Goal: Task Accomplishment & Management: Complete application form

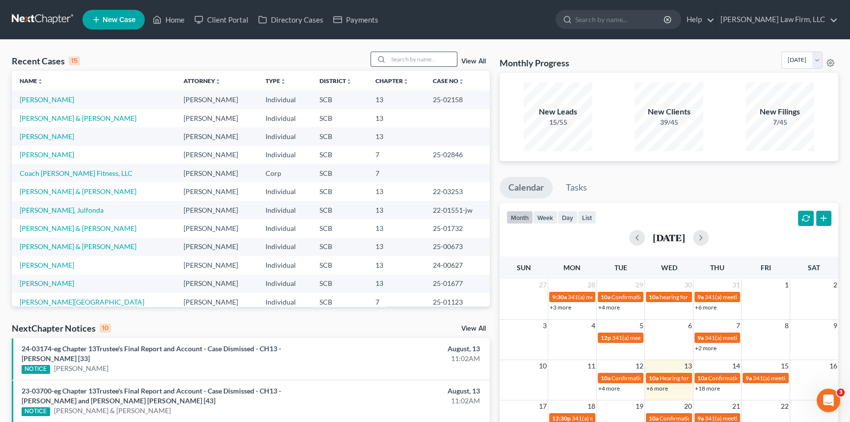
click at [398, 55] on input "search" at bounding box center [422, 59] width 69 height 14
type input "PRIDGEN"
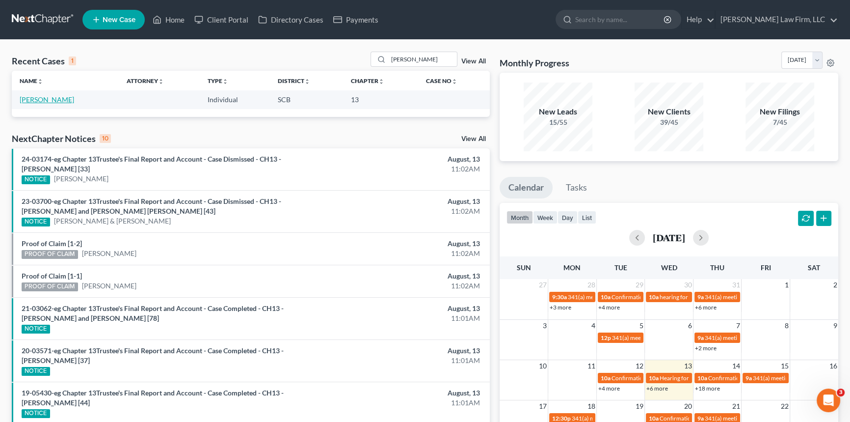
click at [50, 101] on link "[PERSON_NAME]" at bounding box center [47, 99] width 54 height 8
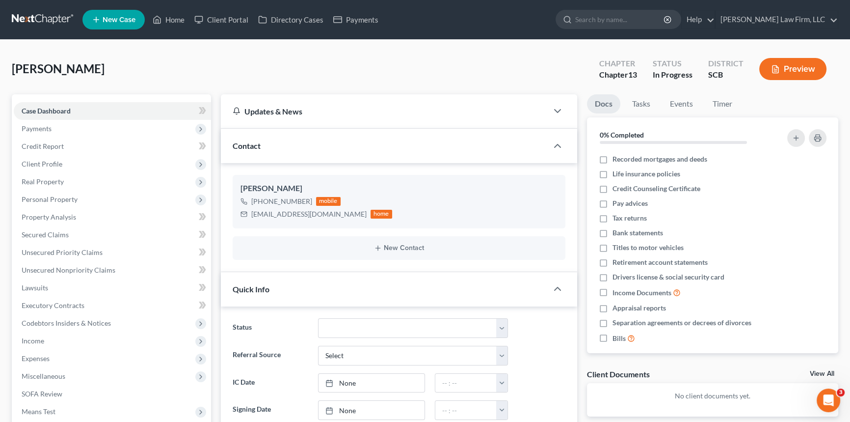
select select "1"
click at [40, 128] on span "Payments" at bounding box center [37, 128] width 30 height 8
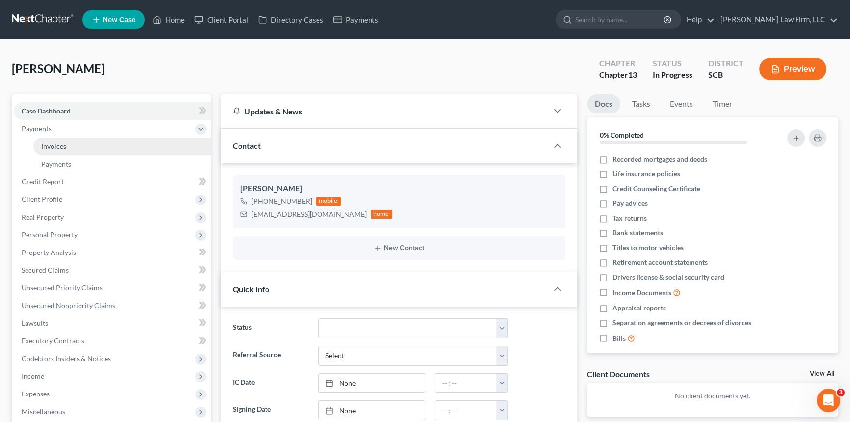
click at [45, 151] on link "Invoices" at bounding box center [122, 146] width 178 height 18
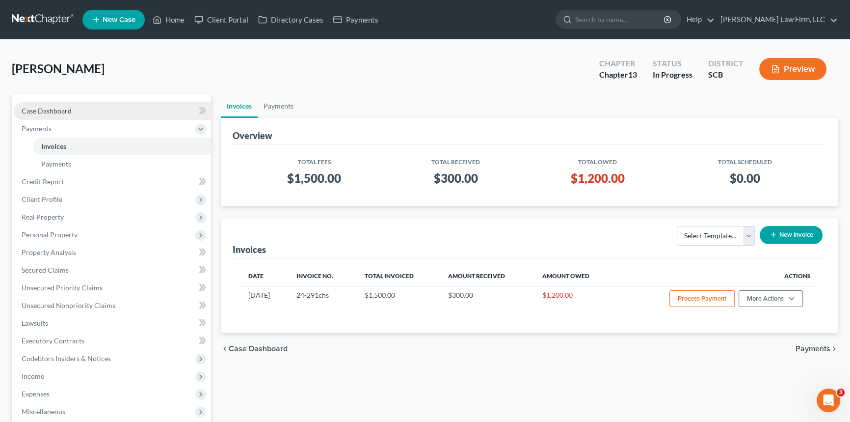
click at [46, 108] on span "Case Dashboard" at bounding box center [47, 111] width 50 height 8
select select "1"
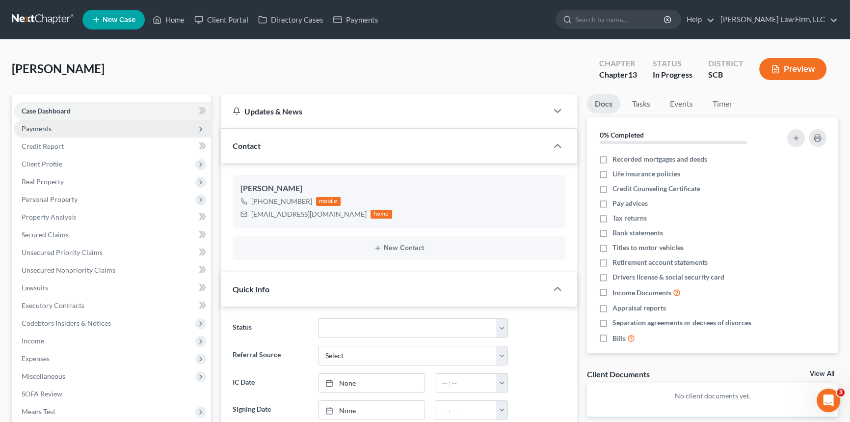
click at [42, 127] on span "Payments" at bounding box center [37, 128] width 30 height 8
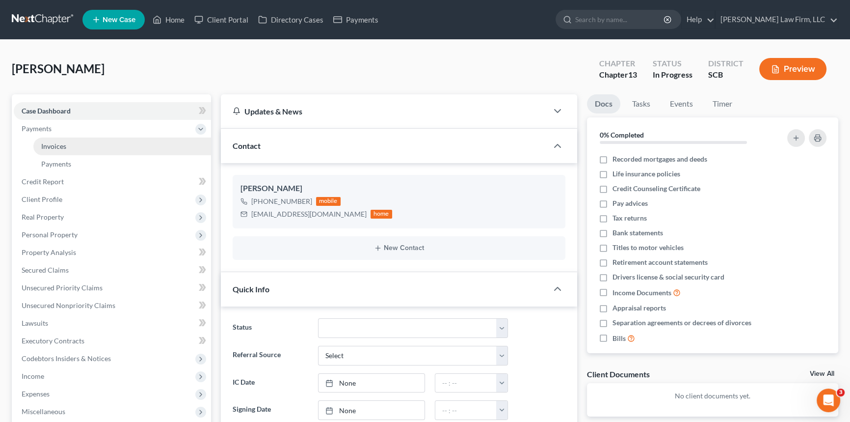
click at [51, 142] on span "Invoices" at bounding box center [53, 146] width 25 height 8
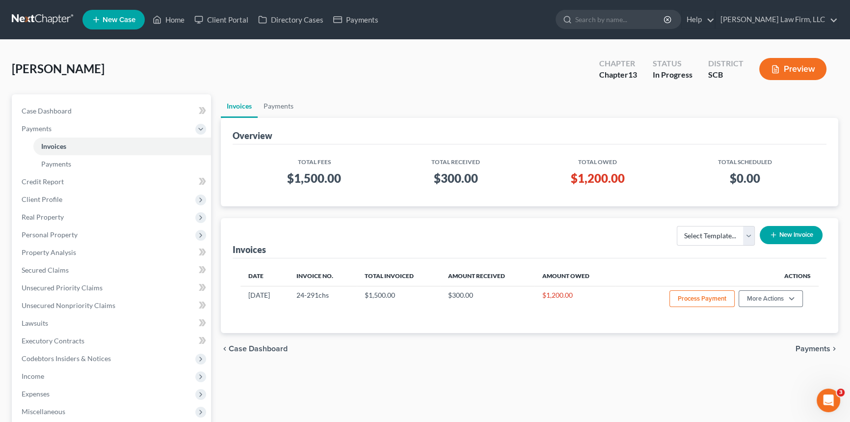
scroll to position [44, 0]
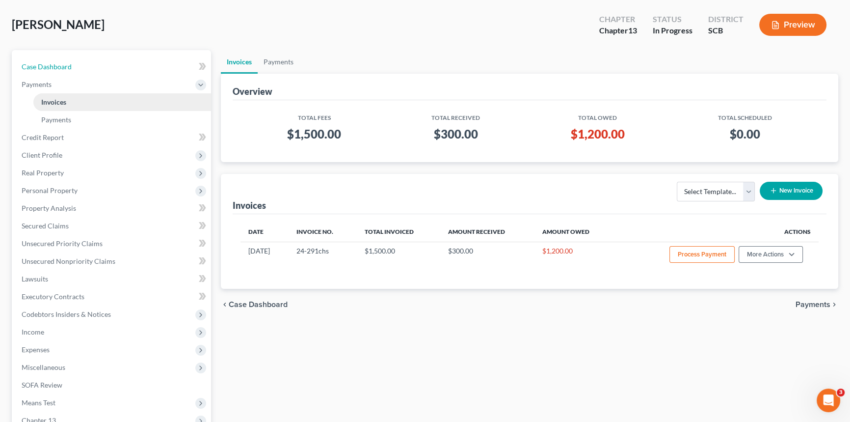
drag, startPoint x: 58, startPoint y: 64, endPoint x: 192, endPoint y: 106, distance: 139.9
click at [58, 64] on span "Case Dashboard" at bounding box center [47, 66] width 50 height 8
select select "1"
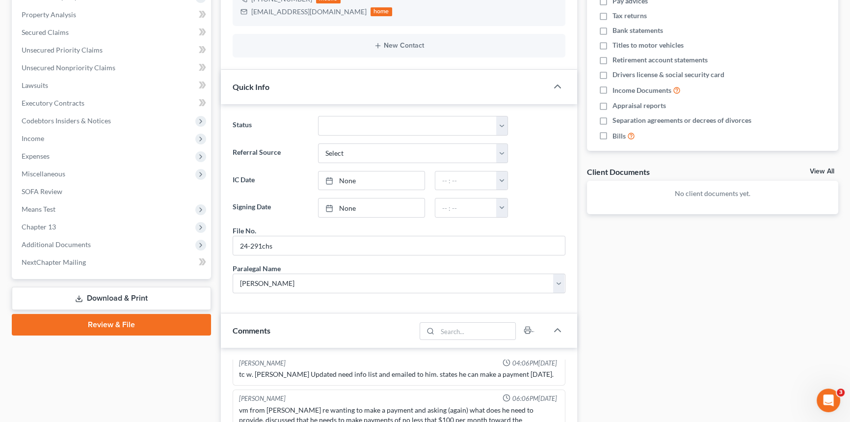
scroll to position [89, 0]
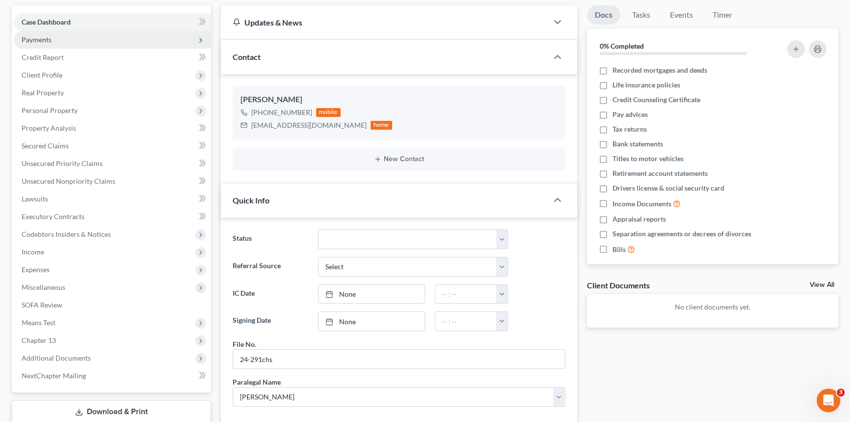
click at [33, 40] on span "Payments" at bounding box center [37, 39] width 30 height 8
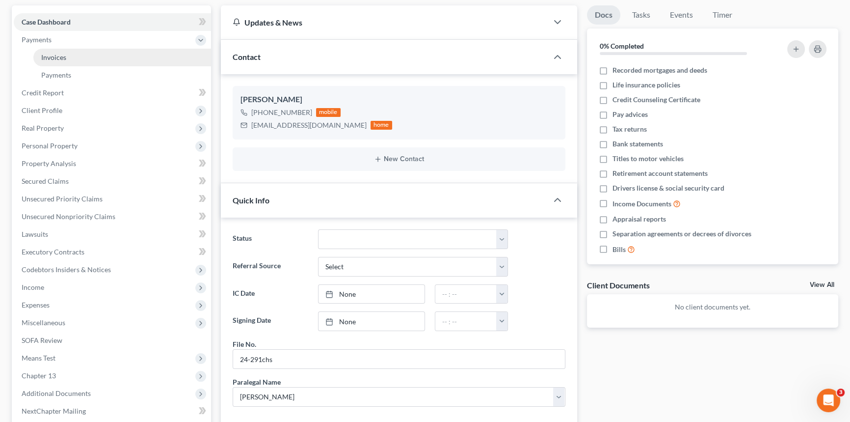
click at [51, 59] on span "Invoices" at bounding box center [53, 57] width 25 height 8
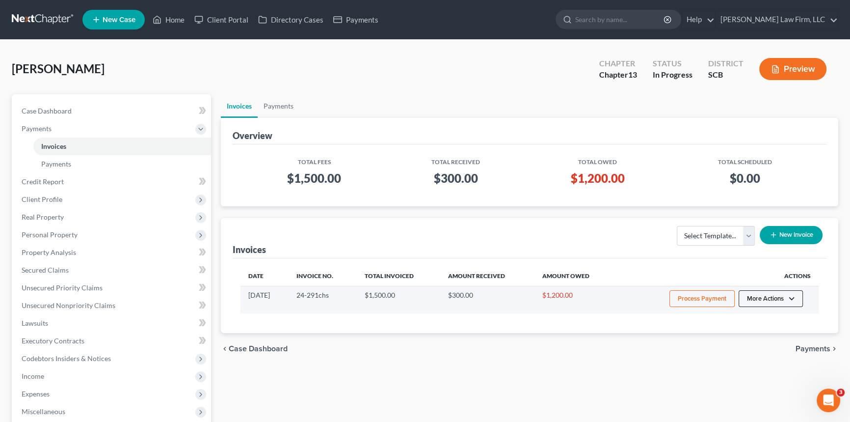
click at [755, 300] on button "More Actions" at bounding box center [771, 298] width 64 height 17
click at [751, 336] on link "Record Cash or Check Payment" at bounding box center [784, 335] width 115 height 17
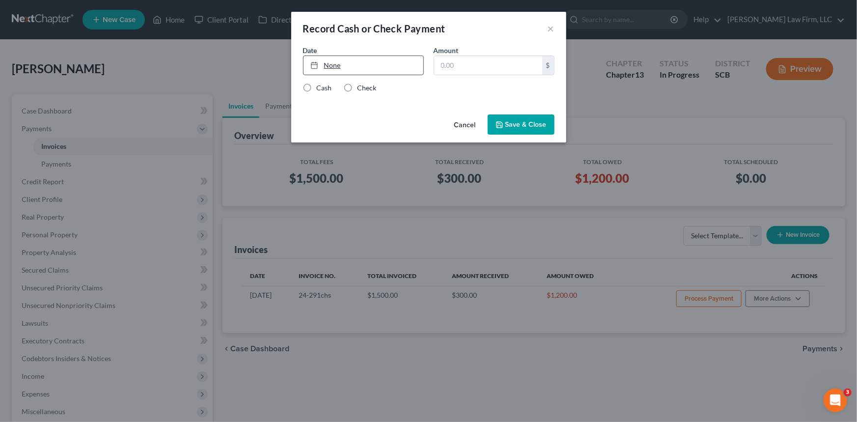
click at [339, 65] on link "None" at bounding box center [363, 65] width 120 height 19
click at [448, 61] on input "text" at bounding box center [488, 65] width 108 height 19
type input "1"
type input "1,200"
click at [317, 88] on label "Cash" at bounding box center [324, 88] width 15 height 10
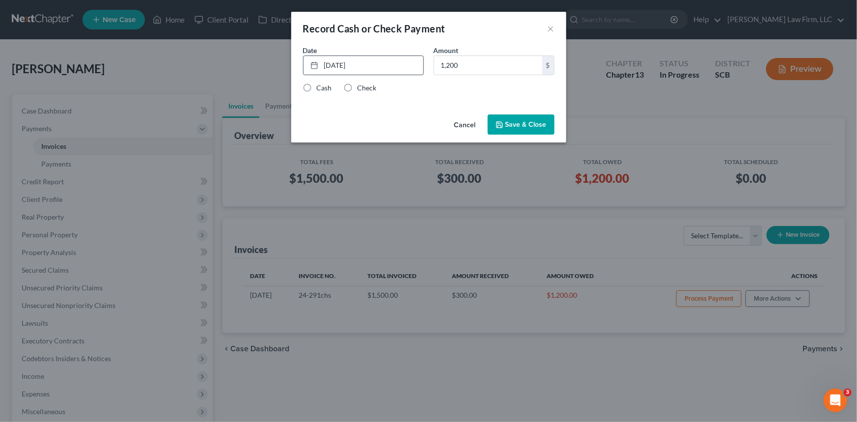
click at [321, 88] on input "Cash" at bounding box center [324, 86] width 6 height 6
radio input "true"
click at [511, 125] on button "Save & Close" at bounding box center [521, 124] width 67 height 21
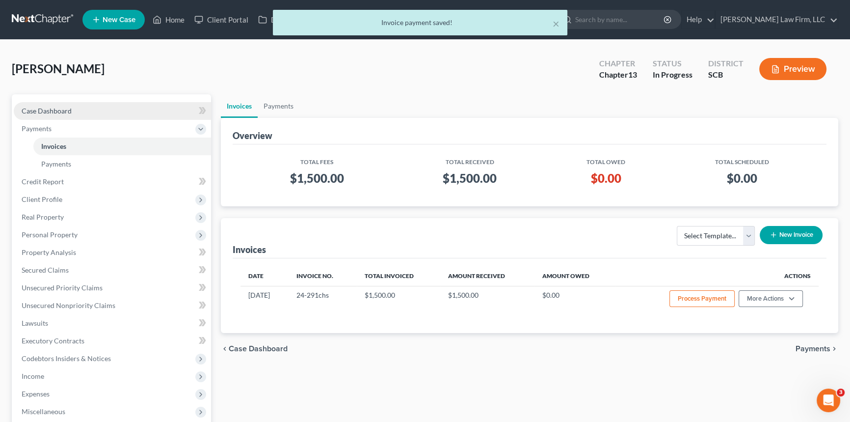
click at [55, 113] on span "Case Dashboard" at bounding box center [47, 111] width 50 height 8
select select "3"
select select "1"
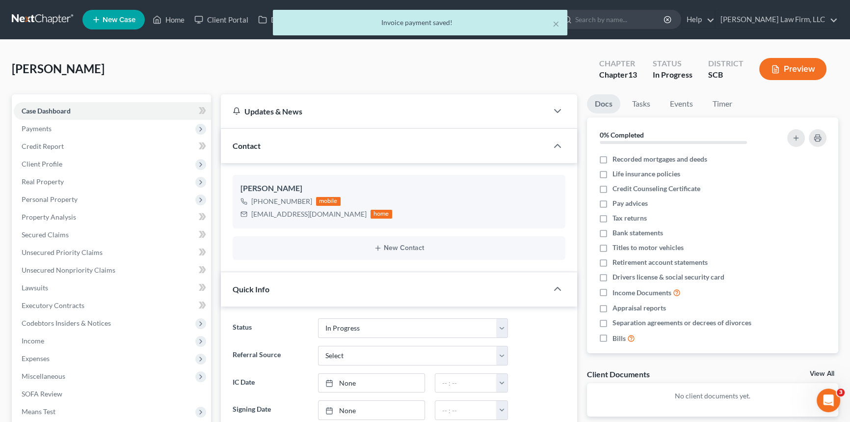
scroll to position [80, 0]
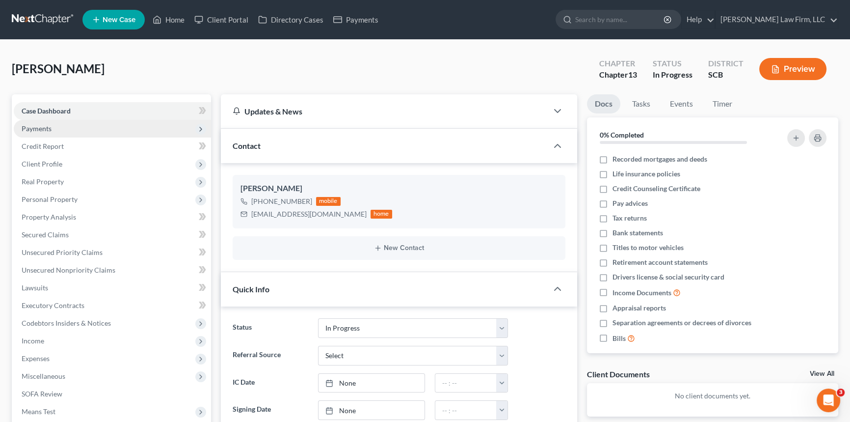
click at [50, 127] on span "Payments" at bounding box center [37, 128] width 30 height 8
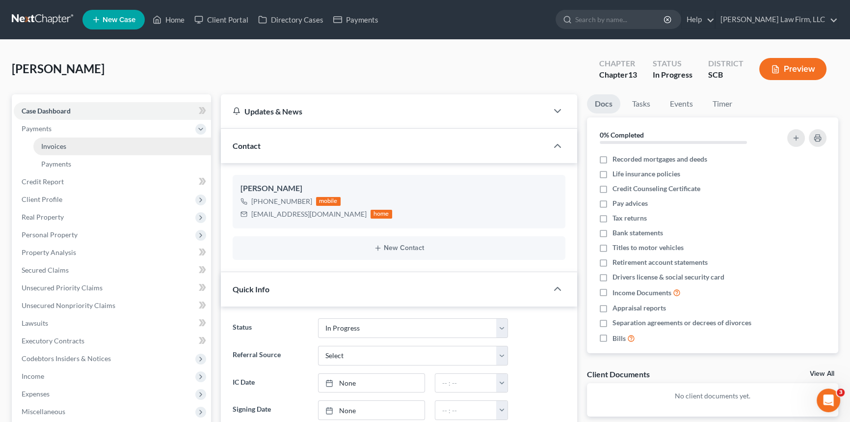
click at [72, 147] on link "Invoices" at bounding box center [122, 146] width 178 height 18
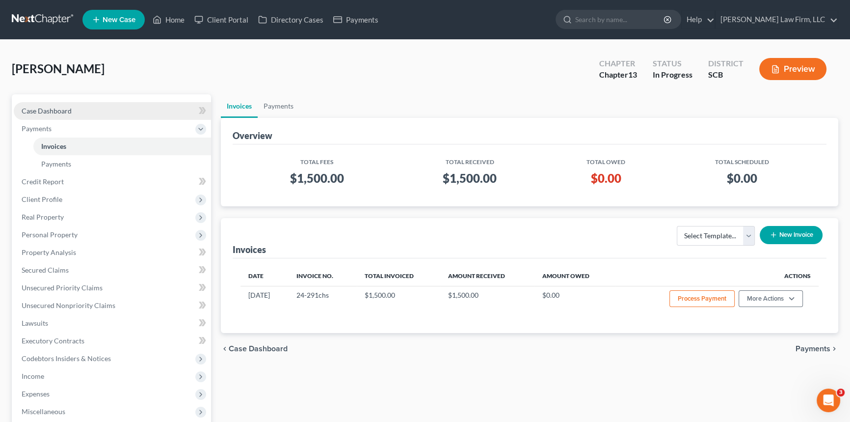
click at [49, 105] on link "Case Dashboard" at bounding box center [112, 111] width 197 height 18
select select "1"
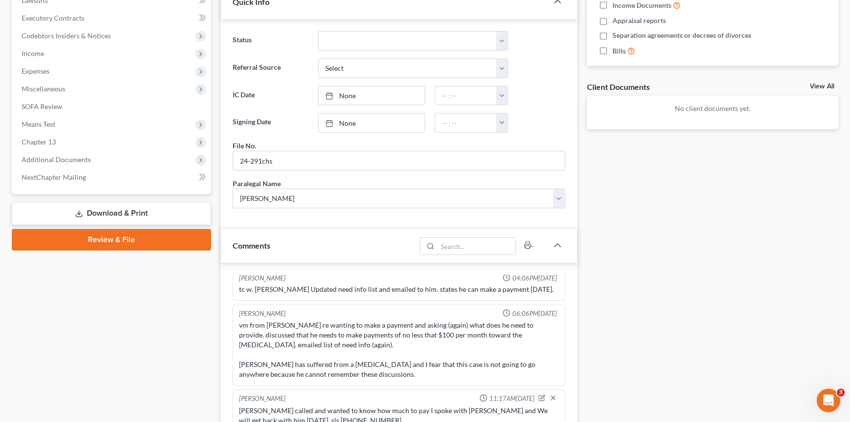
scroll to position [491, 0]
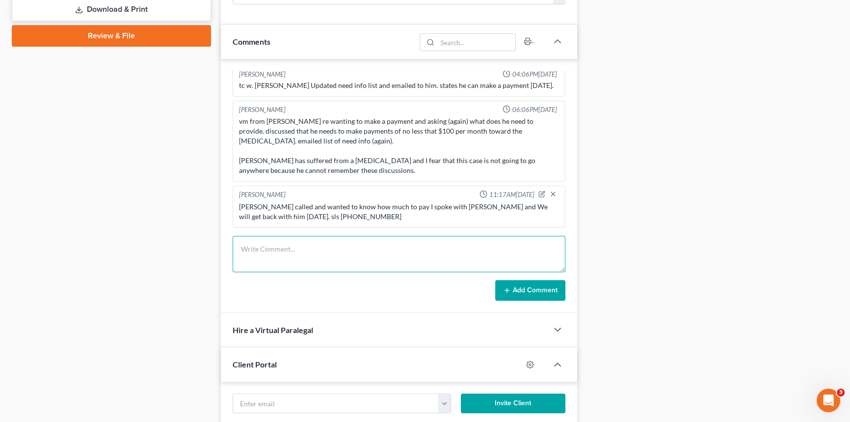
drag, startPoint x: 290, startPoint y: 247, endPoint x: 313, endPoint y: 237, distance: 25.3
click at [309, 238] on textarea at bounding box center [399, 254] width 333 height 36
type textarea "client stopped by at lunch and paid $1200 cash and dropped off PW"
click at [533, 287] on button "Add Comment" at bounding box center [530, 290] width 70 height 21
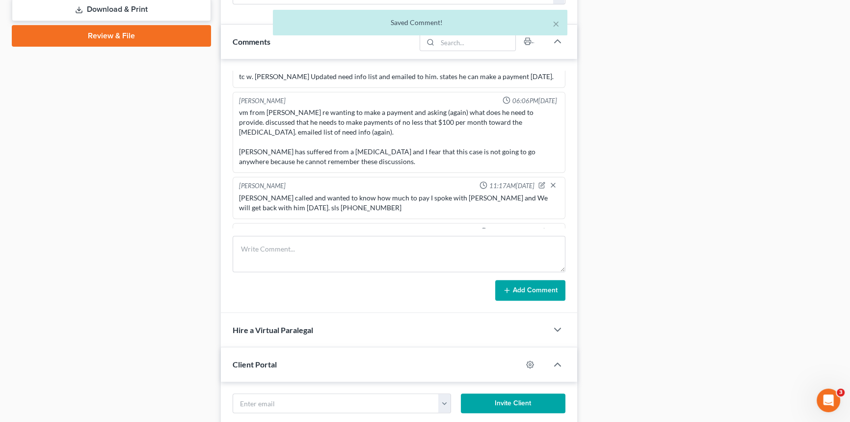
scroll to position [116, 0]
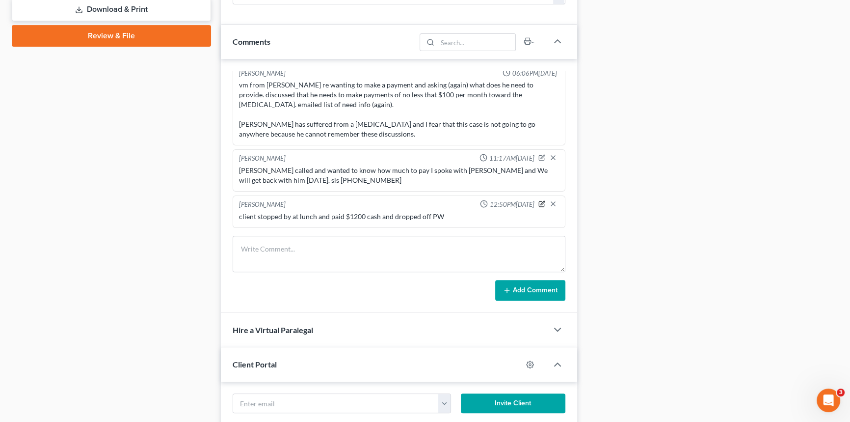
click at [539, 205] on icon "button" at bounding box center [541, 203] width 5 height 5
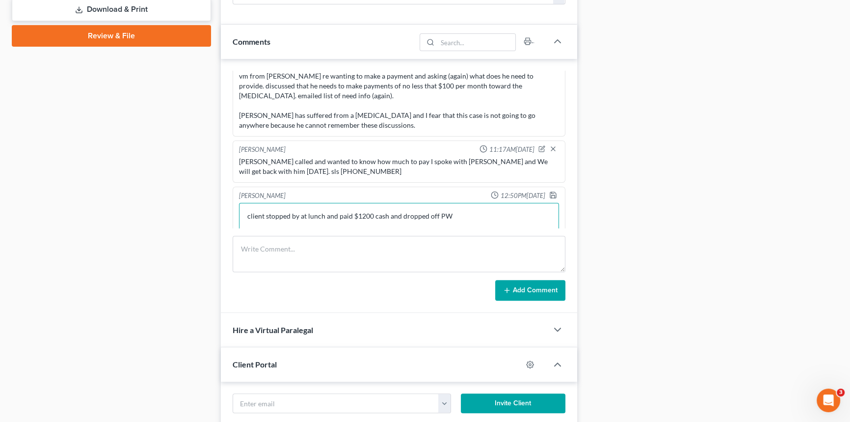
click at [514, 222] on textarea "client stopped by at lunch and paid $1200 cash and dropped off PW" at bounding box center [399, 221] width 320 height 36
type textarea "client stopped by at lunch and paid $1200 cash and dropped off PW-kb"
click at [549, 198] on icon "button" at bounding box center [553, 194] width 8 height 8
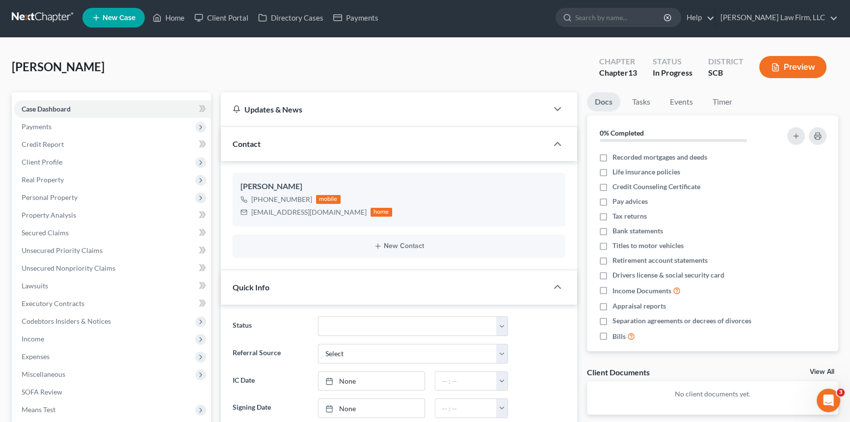
scroll to position [0, 0]
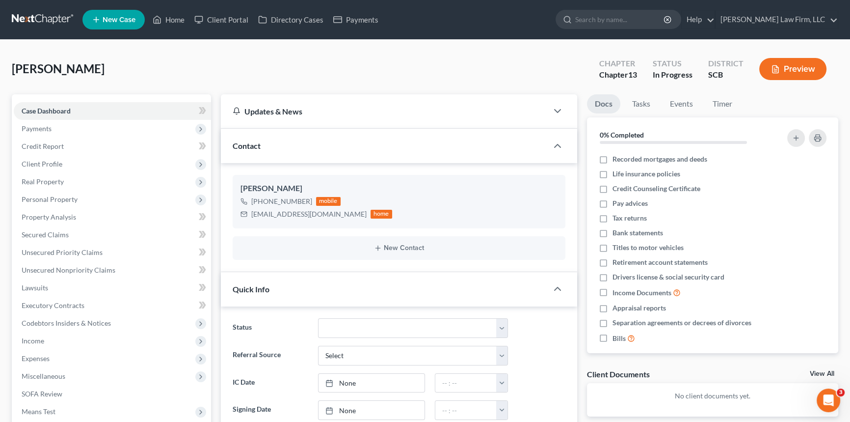
click at [45, 19] on link at bounding box center [43, 20] width 63 height 18
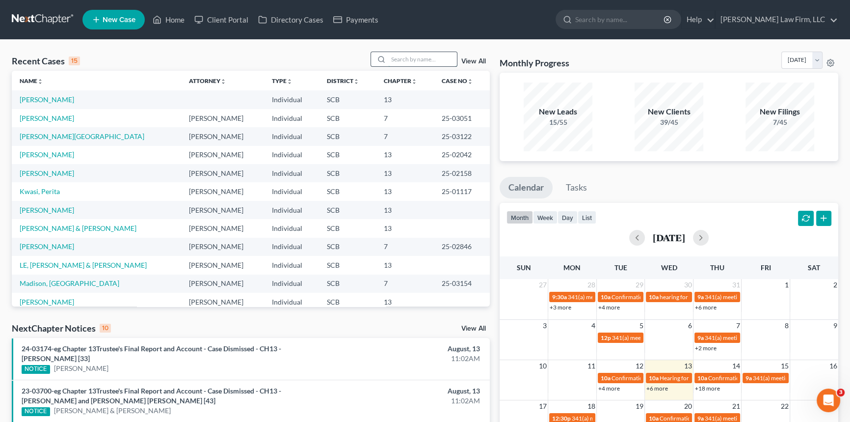
click at [400, 61] on input "search" at bounding box center [422, 59] width 69 height 14
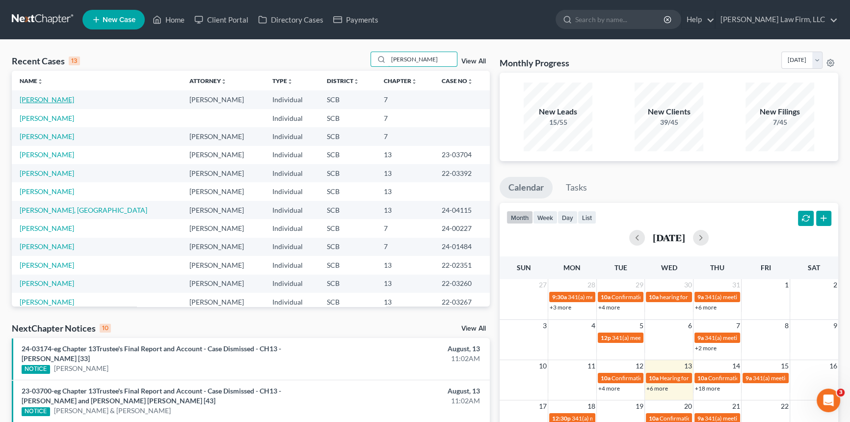
type input "[PERSON_NAME]"
click at [58, 100] on link "[PERSON_NAME]" at bounding box center [47, 99] width 54 height 8
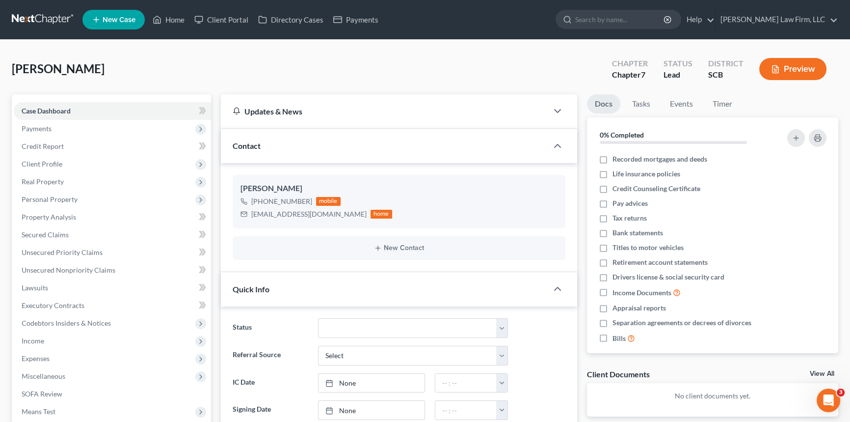
select select "1"
click at [503, 325] on select "Discharged Dismissed Filed In Progress Lead Lost Lead Ready to File To Review W…" at bounding box center [413, 328] width 190 height 20
select select "3"
click at [318, 318] on select "Discharged Dismissed Filed In Progress Lead Lost Lead Ready to File To Review W…" at bounding box center [413, 328] width 190 height 20
click at [31, 127] on span "Payments" at bounding box center [37, 128] width 30 height 8
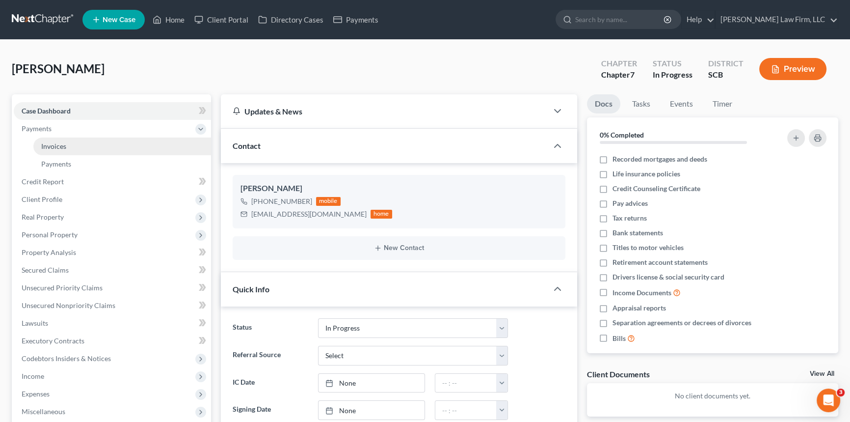
click at [53, 144] on span "Invoices" at bounding box center [53, 146] width 25 height 8
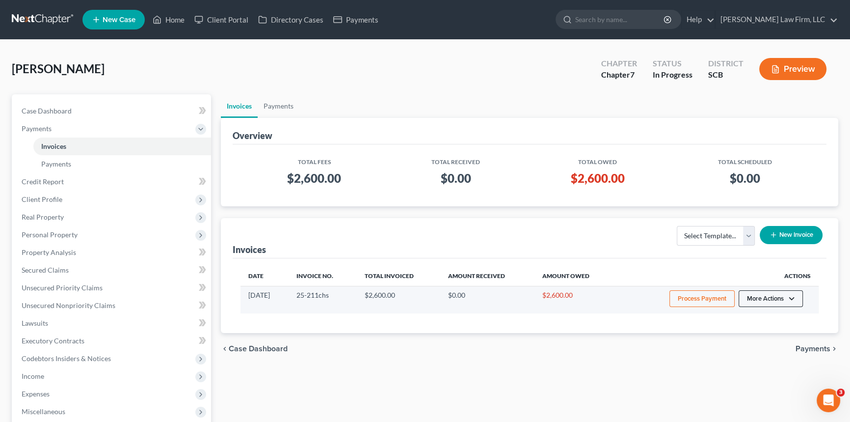
drag, startPoint x: 776, startPoint y: 294, endPoint x: 782, endPoint y: 293, distance: 6.1
click at [779, 293] on button "More Actions" at bounding box center [771, 298] width 64 height 17
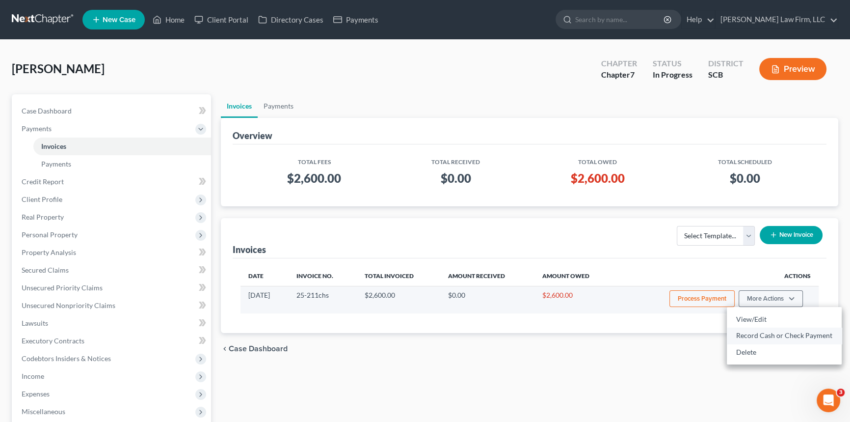
click at [768, 334] on link "Record Cash or Check Payment" at bounding box center [784, 335] width 115 height 17
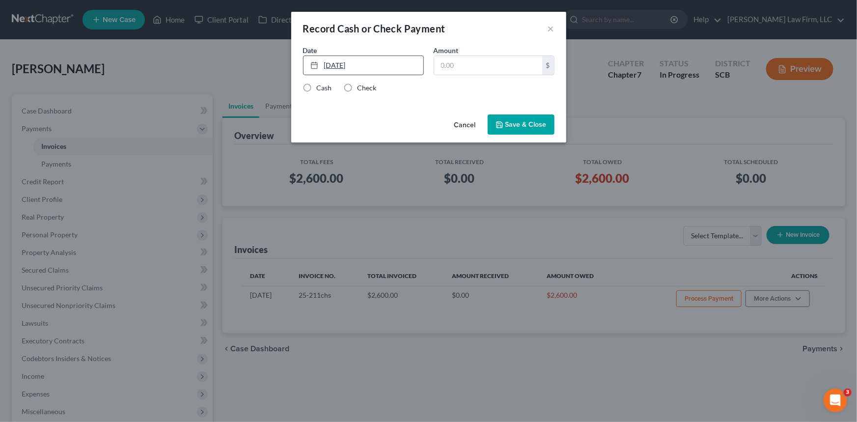
click at [328, 58] on link "[DATE]" at bounding box center [363, 65] width 120 height 19
click at [447, 67] on input "text" at bounding box center [488, 65] width 108 height 19
type input "500.00"
click at [317, 86] on label "Cash" at bounding box center [324, 88] width 15 height 10
click at [321, 86] on input "Cash" at bounding box center [324, 86] width 6 height 6
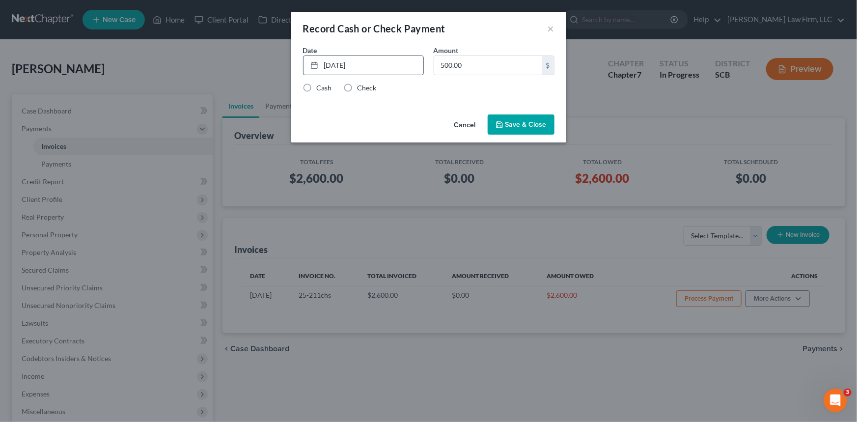
radio input "true"
click at [522, 124] on button "Save & Close" at bounding box center [521, 124] width 67 height 21
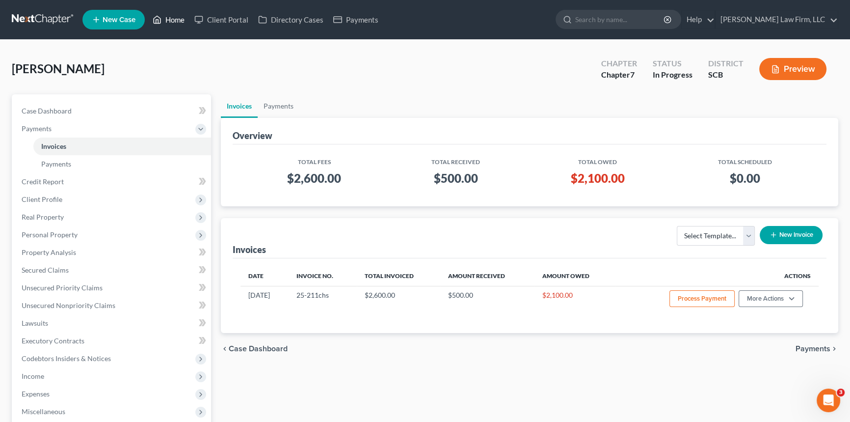
click at [174, 16] on link "Home" at bounding box center [169, 20] width 42 height 18
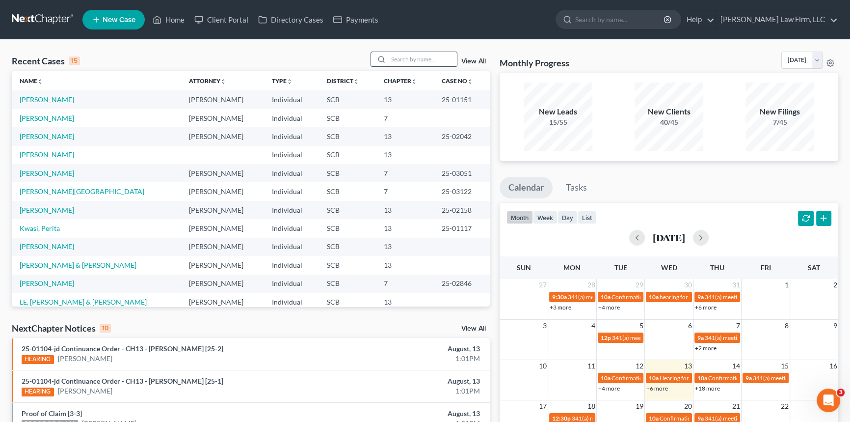
click at [394, 55] on input "search" at bounding box center [422, 59] width 69 height 14
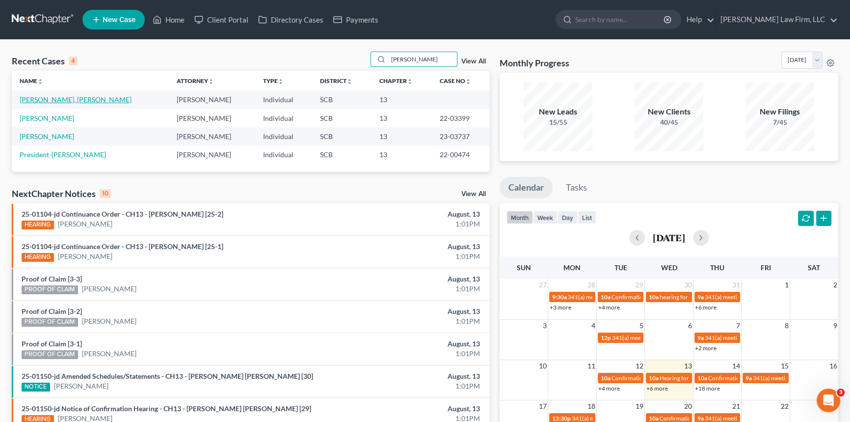
type input "[PERSON_NAME]"
click at [64, 99] on link "[PERSON_NAME], [PERSON_NAME]" at bounding box center [76, 99] width 112 height 8
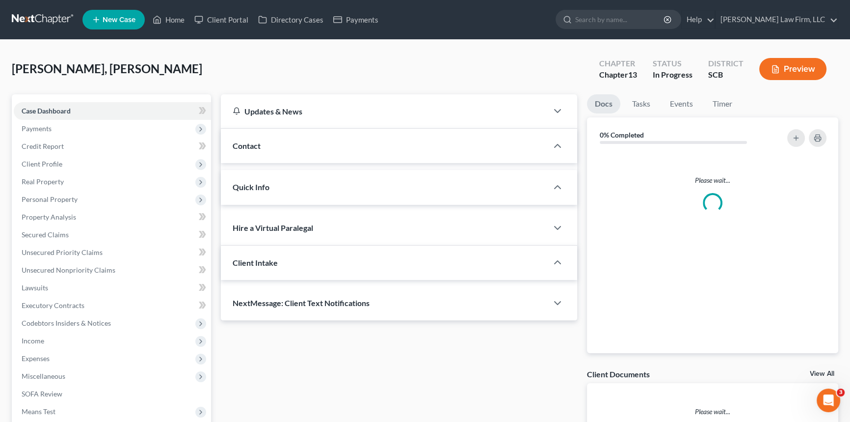
select select "0"
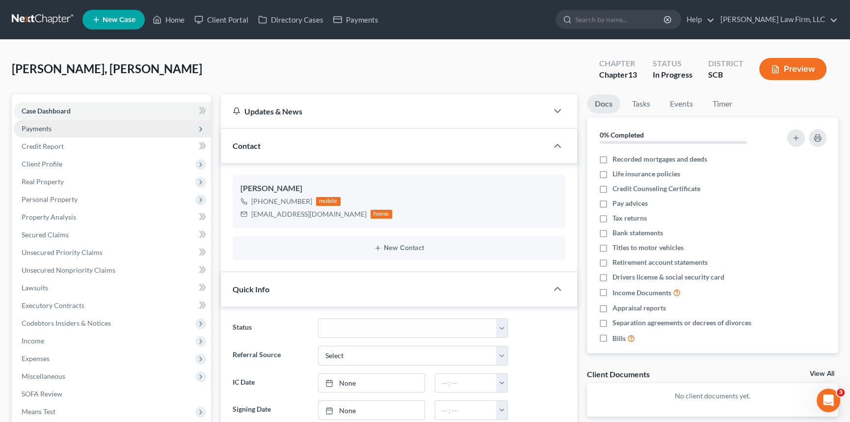
click at [34, 122] on span "Payments" at bounding box center [112, 129] width 197 height 18
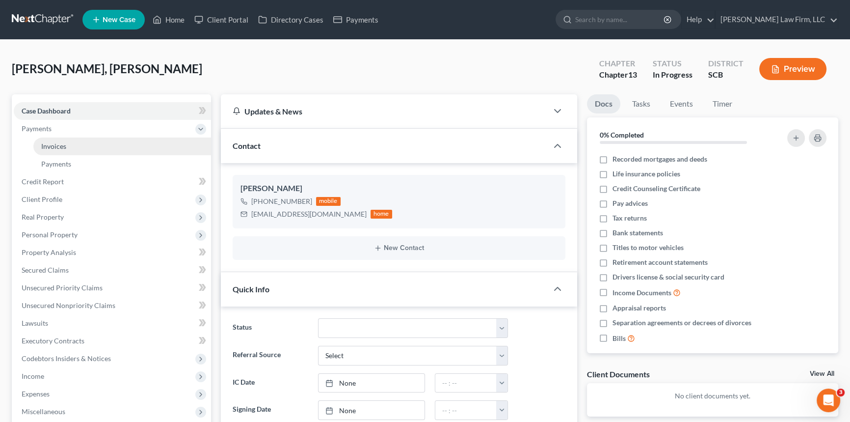
click at [48, 143] on span "Invoices" at bounding box center [53, 146] width 25 height 8
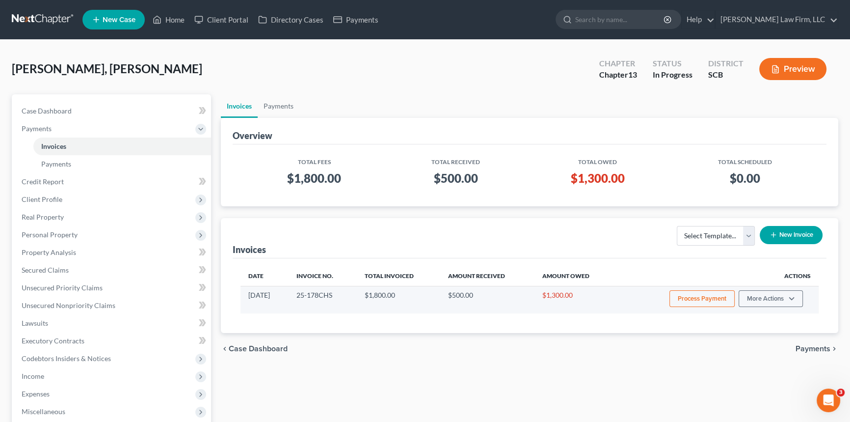
click at [714, 295] on button "Process Payment" at bounding box center [702, 298] width 65 height 17
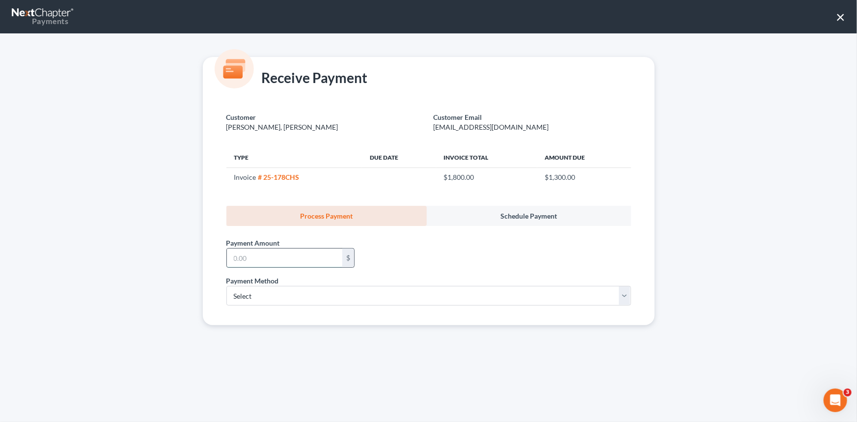
click at [232, 255] on input "text" at bounding box center [284, 257] width 115 height 19
type input "300.00"
click at [245, 291] on select "Select ACH Credit Card" at bounding box center [428, 296] width 405 height 20
select select "1"
click at [226, 286] on select "Select ACH Credit Card" at bounding box center [428, 296] width 405 height 20
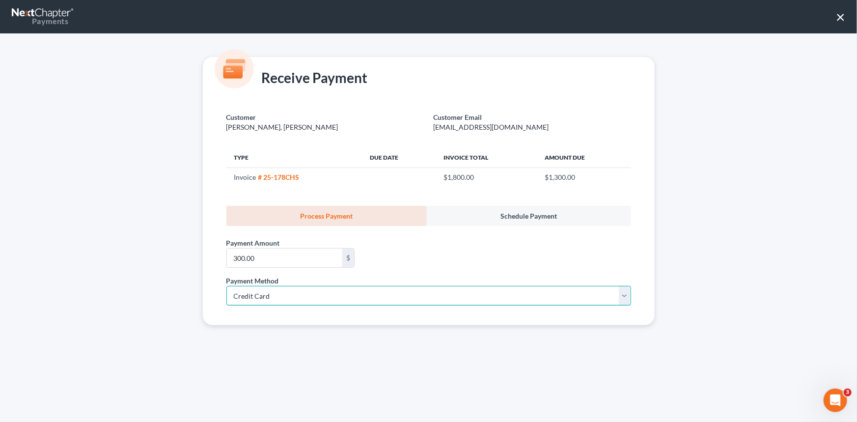
select select "42"
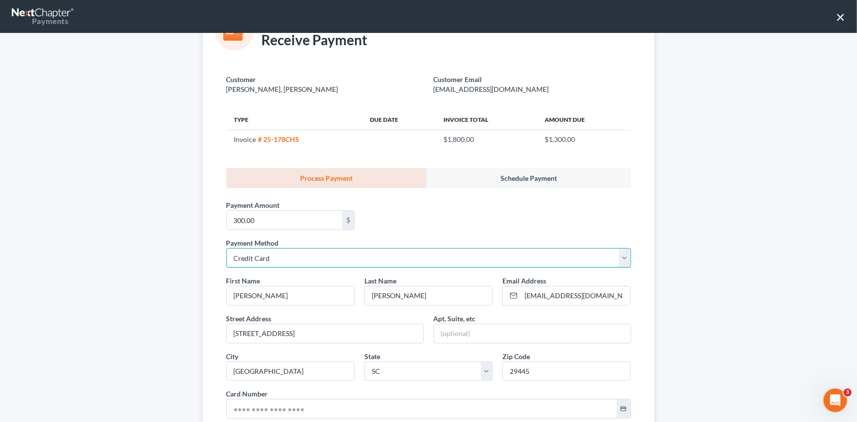
scroll to position [89, 0]
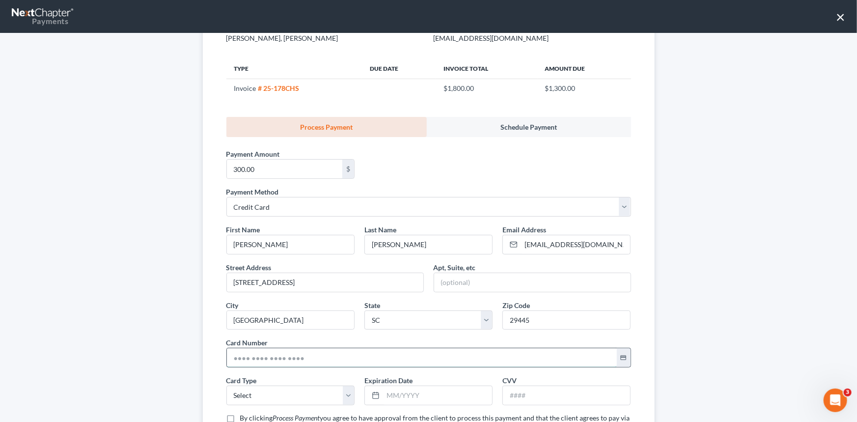
click at [229, 358] on input "text" at bounding box center [422, 357] width 390 height 19
type input "[CREDIT_CARD_NUMBER]"
click at [253, 394] on select "Select Visa MasterCard Discover American Express" at bounding box center [290, 395] width 128 height 20
select select "0"
click at [226, 385] on select "Select Visa MasterCard Discover American Express" at bounding box center [290, 395] width 128 height 20
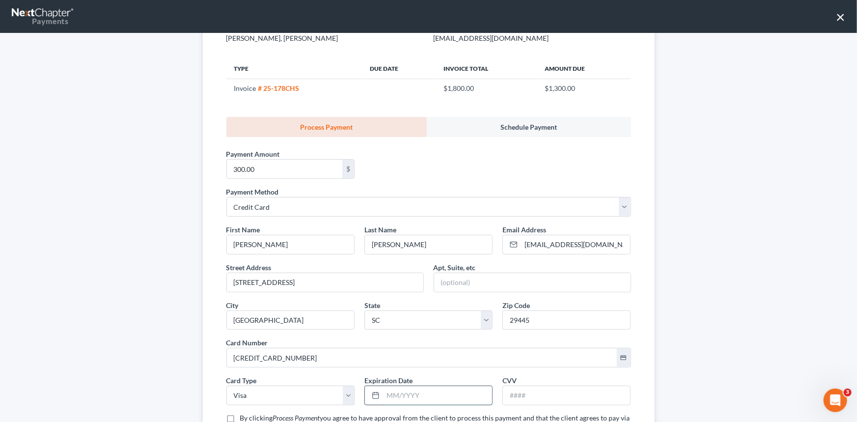
click at [383, 398] on input "text" at bounding box center [437, 395] width 109 height 19
type input "05/2029"
click at [503, 391] on input "text" at bounding box center [566, 395] width 127 height 19
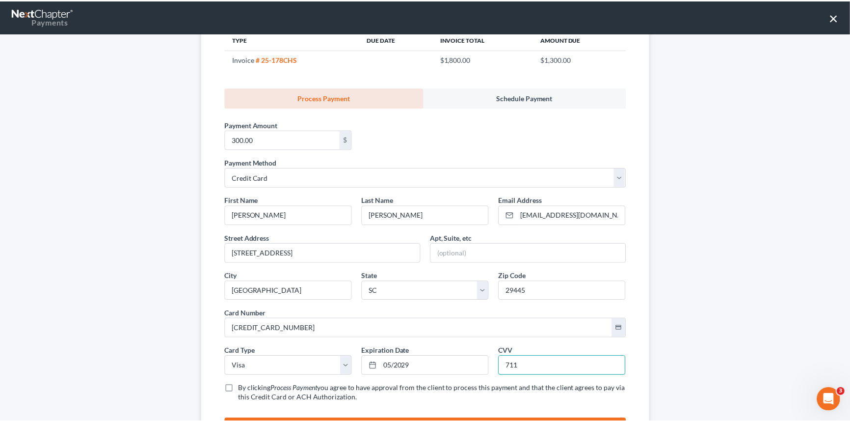
scroll to position [134, 0]
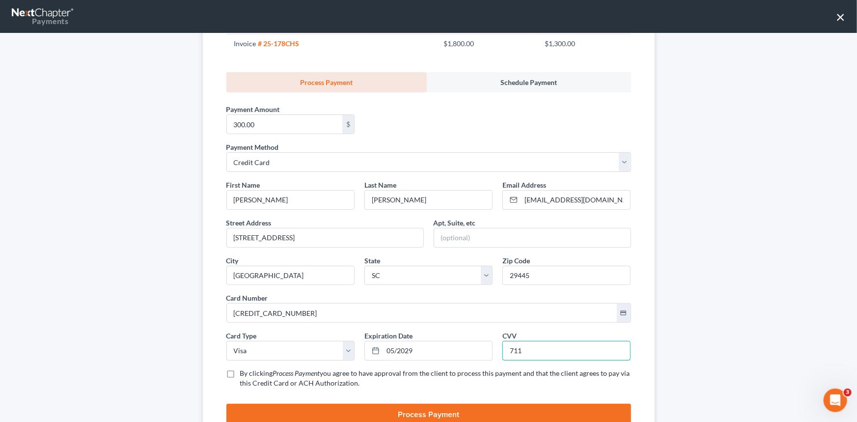
type input "711"
click at [240, 373] on label "By clicking Process Payment you agree to have approval from the client to proce…" at bounding box center [435, 378] width 391 height 20
click at [244, 373] on input "By clicking Process Payment you agree to have approval from the client to proce…" at bounding box center [247, 371] width 6 height 6
checkbox input "true"
click at [422, 412] on button "Process Payment" at bounding box center [428, 415] width 405 height 22
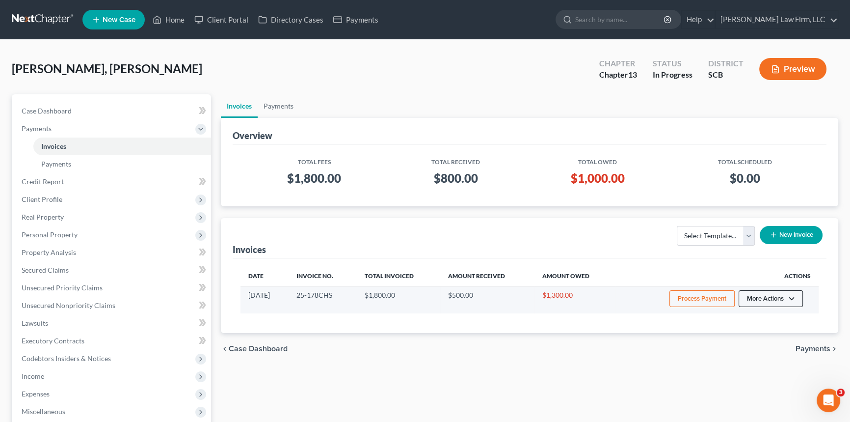
drag, startPoint x: 773, startPoint y: 297, endPoint x: 776, endPoint y: 302, distance: 5.9
click at [776, 302] on button "More Actions" at bounding box center [771, 298] width 64 height 17
click at [737, 314] on link "View/Edit" at bounding box center [784, 319] width 115 height 17
select select "1"
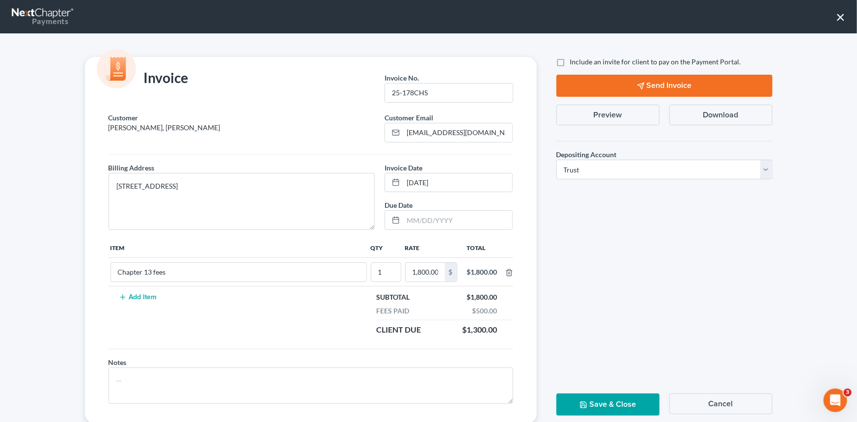
click at [650, 82] on button "Send Invoice" at bounding box center [664, 86] width 216 height 22
click at [606, 396] on button "Save & Close" at bounding box center [607, 404] width 103 height 22
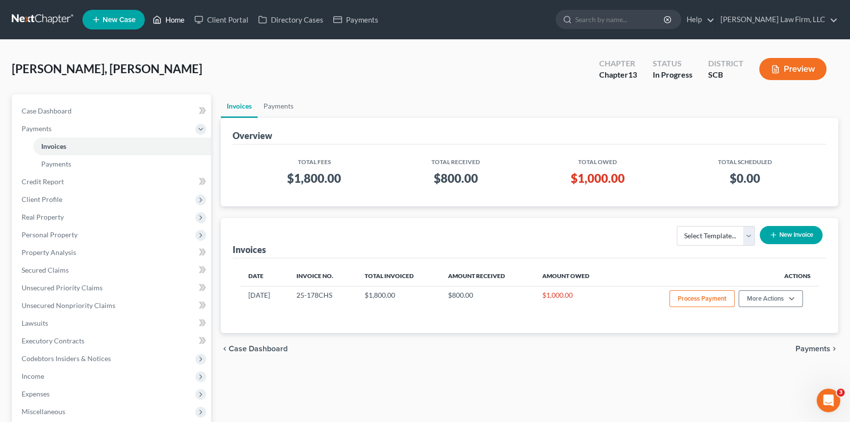
click at [177, 19] on link "Home" at bounding box center [169, 20] width 42 height 18
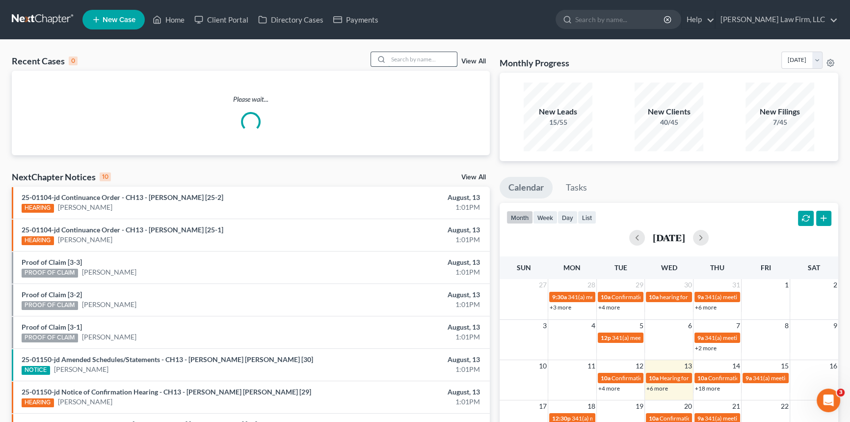
click at [398, 64] on input "search" at bounding box center [422, 59] width 69 height 14
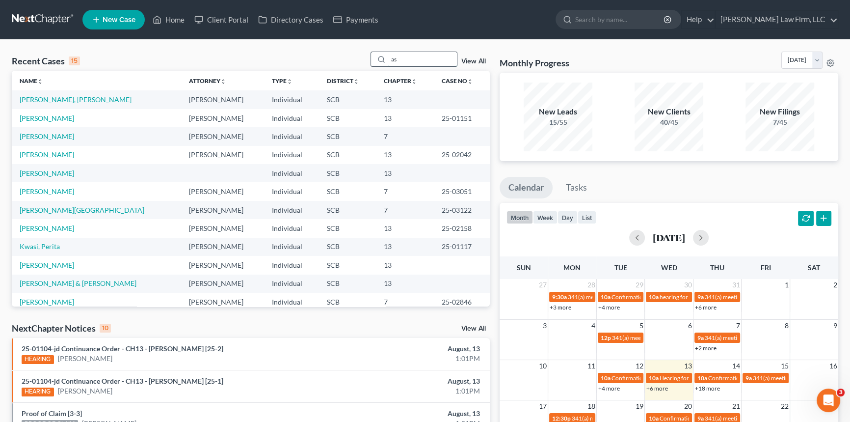
type input "ash"
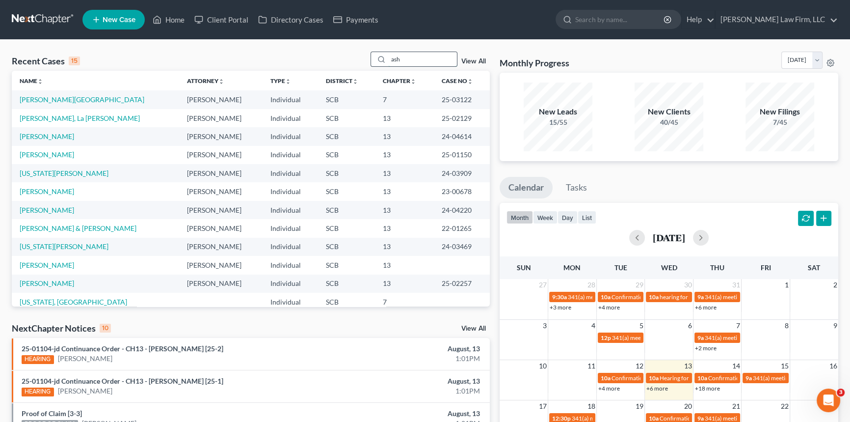
drag, startPoint x: 411, startPoint y: 57, endPoint x: 383, endPoint y: 62, distance: 28.0
click at [384, 62] on div "ash" at bounding box center [414, 59] width 87 height 15
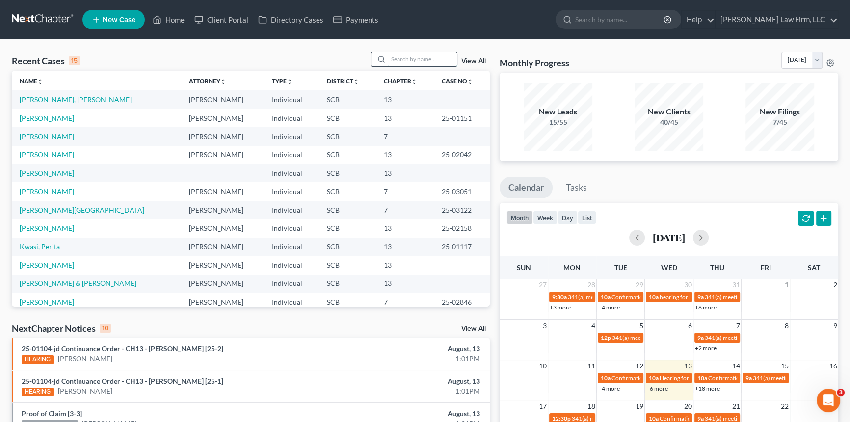
drag, startPoint x: 392, startPoint y: 56, endPoint x: 404, endPoint y: 43, distance: 17.0
click at [393, 55] on input "search" at bounding box center [422, 59] width 69 height 14
type input "[DEMOGRAPHIC_DATA]"
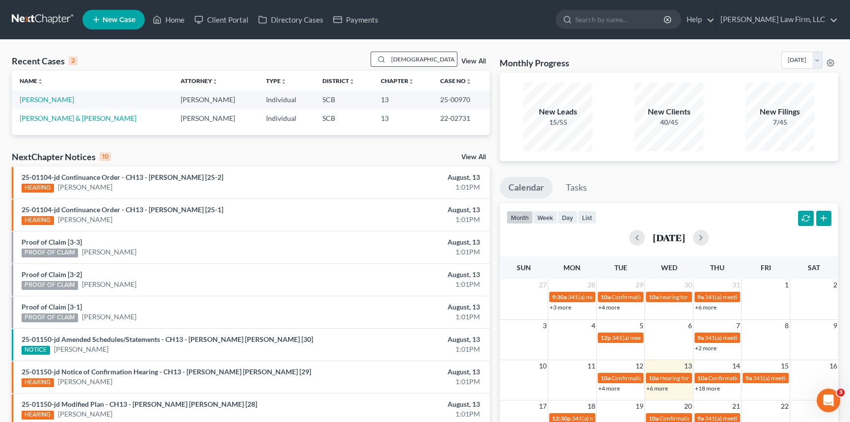
drag, startPoint x: 407, startPoint y: 58, endPoint x: 370, endPoint y: 58, distance: 37.8
click at [371, 58] on div "[DEMOGRAPHIC_DATA]" at bounding box center [414, 59] width 87 height 15
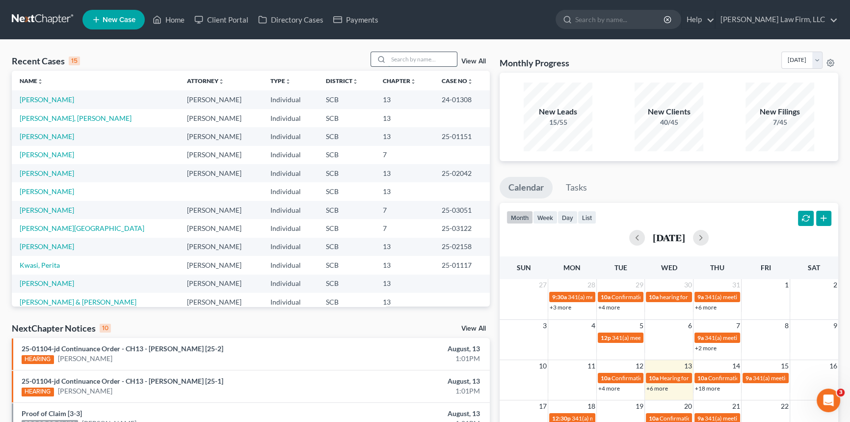
click at [388, 58] on input "search" at bounding box center [422, 59] width 69 height 14
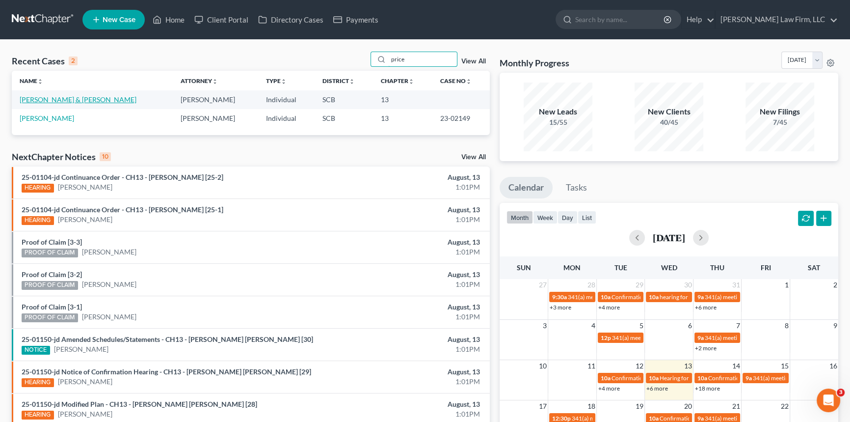
type input "price"
click at [54, 99] on link "[PERSON_NAME] & [PERSON_NAME]" at bounding box center [78, 99] width 117 height 8
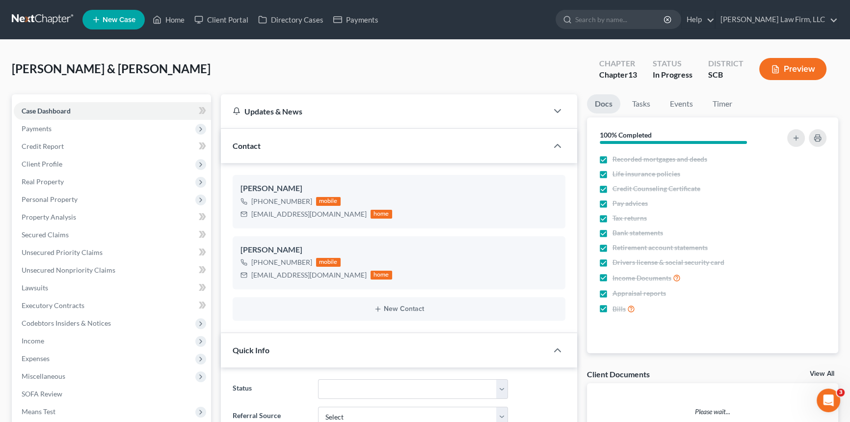
select select "0"
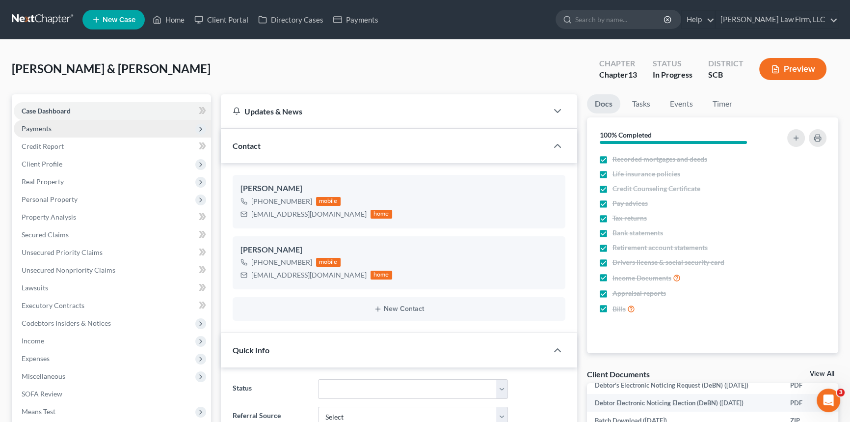
click at [38, 125] on span "Payments" at bounding box center [37, 128] width 30 height 8
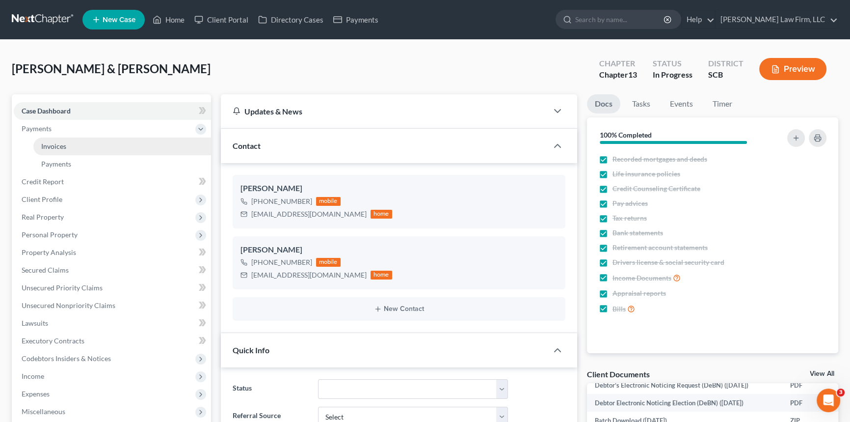
click at [52, 142] on span "Invoices" at bounding box center [53, 146] width 25 height 8
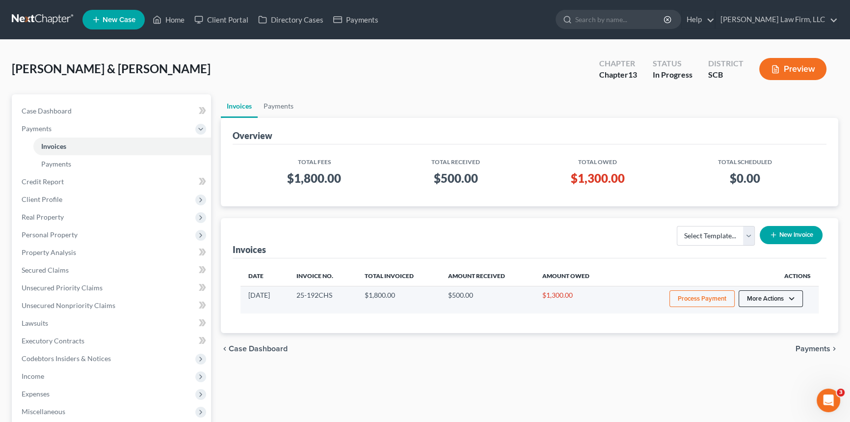
click at [761, 297] on button "More Actions" at bounding box center [771, 298] width 64 height 17
click at [756, 334] on link "Record Cash or Check Payment" at bounding box center [784, 335] width 115 height 17
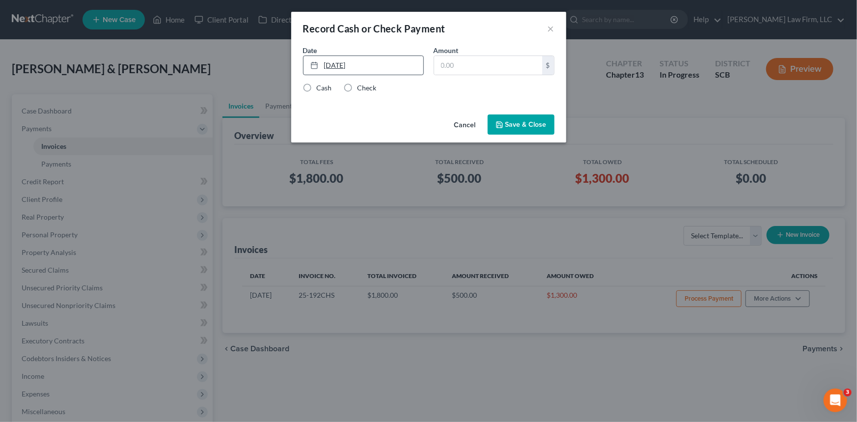
click at [325, 64] on link "[DATE]" at bounding box center [363, 65] width 120 height 19
drag, startPoint x: 366, startPoint y: 176, endPoint x: 471, endPoint y: 90, distance: 135.3
drag, startPoint x: 446, startPoint y: 65, endPoint x: 432, endPoint y: 59, distance: 15.4
click at [445, 64] on input "text" at bounding box center [488, 65] width 108 height 19
type input "1,300.00"
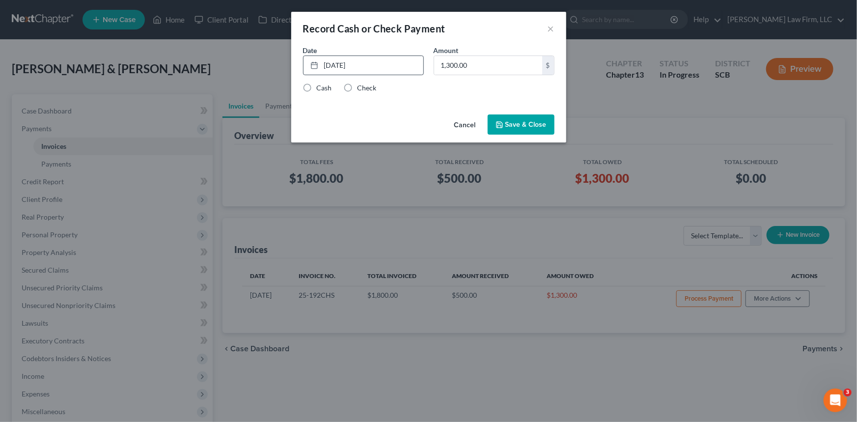
click at [317, 87] on label "Cash" at bounding box center [324, 88] width 15 height 10
click at [321, 87] on input "Cash" at bounding box center [324, 86] width 6 height 6
radio input "true"
click at [525, 123] on button "Save & Close" at bounding box center [521, 124] width 67 height 21
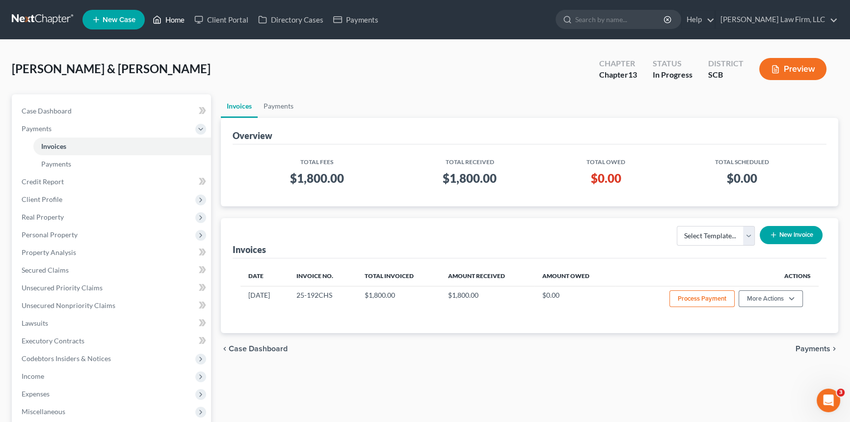
click at [173, 15] on link "Home" at bounding box center [169, 20] width 42 height 18
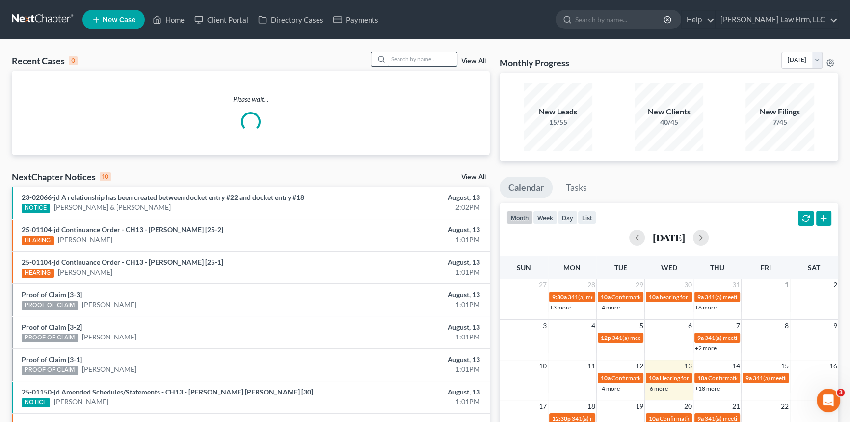
drag, startPoint x: 398, startPoint y: 62, endPoint x: 402, endPoint y: 55, distance: 8.6
click at [401, 56] on input "search" at bounding box center [422, 59] width 69 height 14
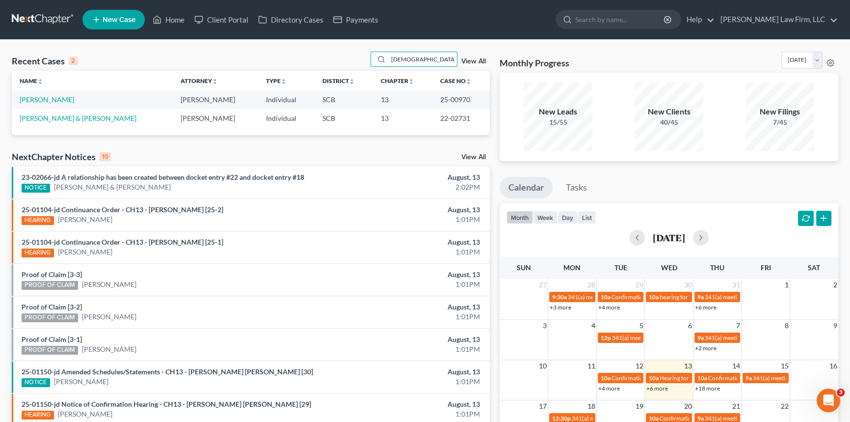
type input "[DEMOGRAPHIC_DATA]"
drag, startPoint x: 391, startPoint y: 59, endPoint x: 425, endPoint y: 51, distance: 34.3
click at [425, 52] on input "[DEMOGRAPHIC_DATA]" at bounding box center [422, 59] width 69 height 14
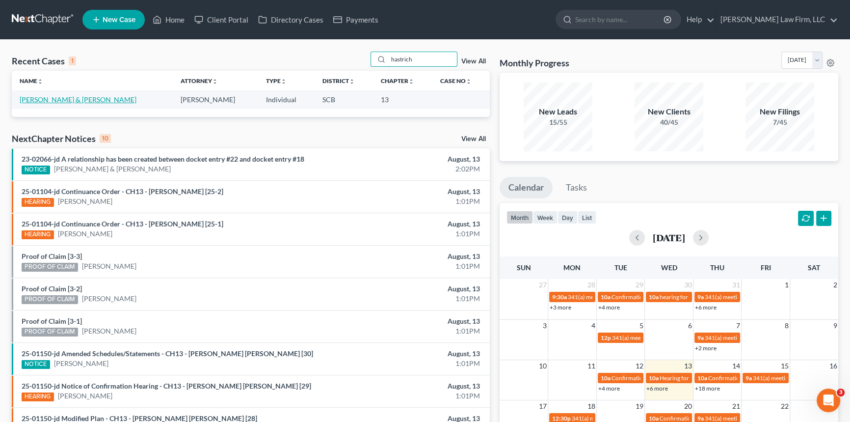
type input "hastrich"
click at [67, 97] on link "[PERSON_NAME] & [PERSON_NAME]" at bounding box center [78, 99] width 117 height 8
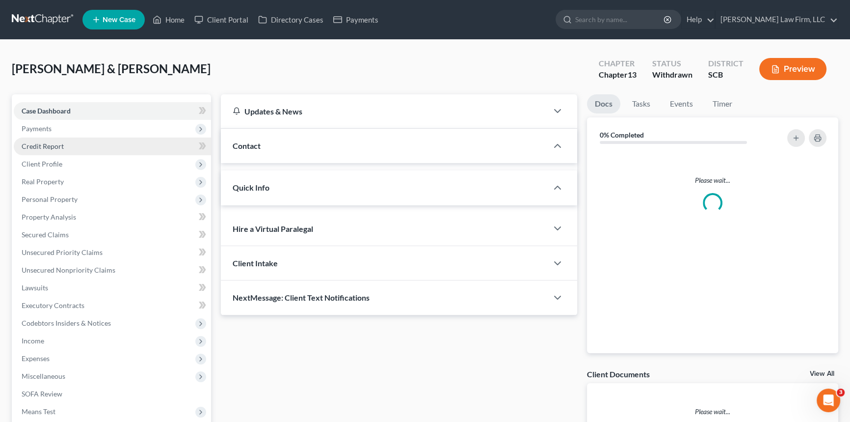
select select "0"
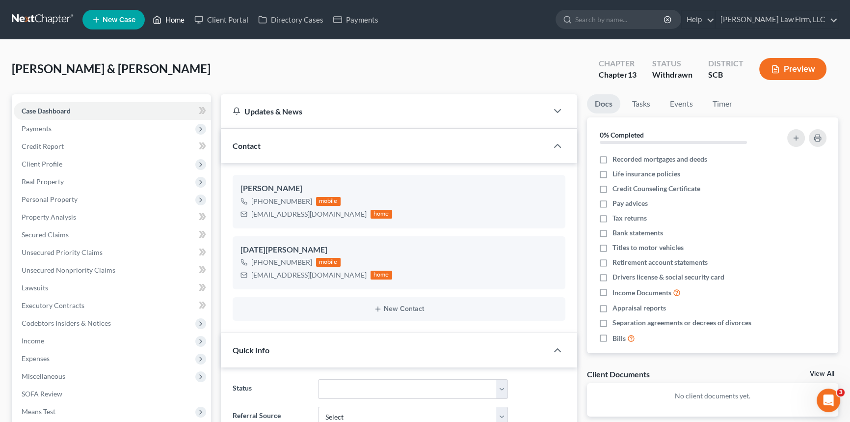
click at [176, 14] on link "Home" at bounding box center [169, 20] width 42 height 18
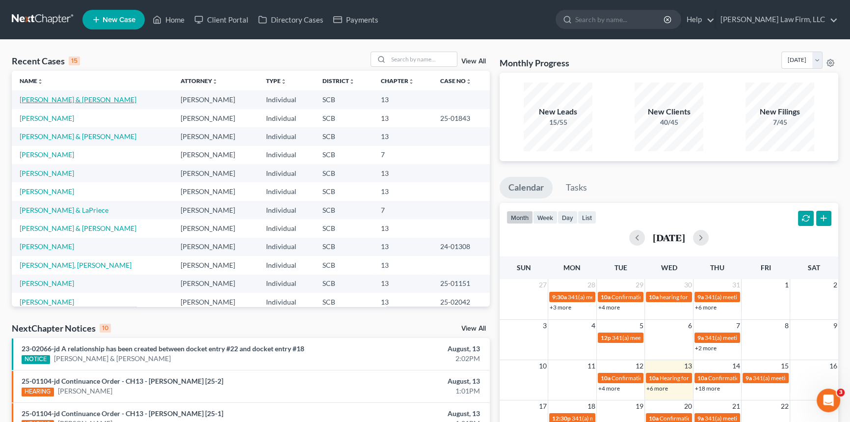
click at [49, 97] on link "[PERSON_NAME] & [PERSON_NAME]" at bounding box center [78, 99] width 117 height 8
select select "8"
select select "0"
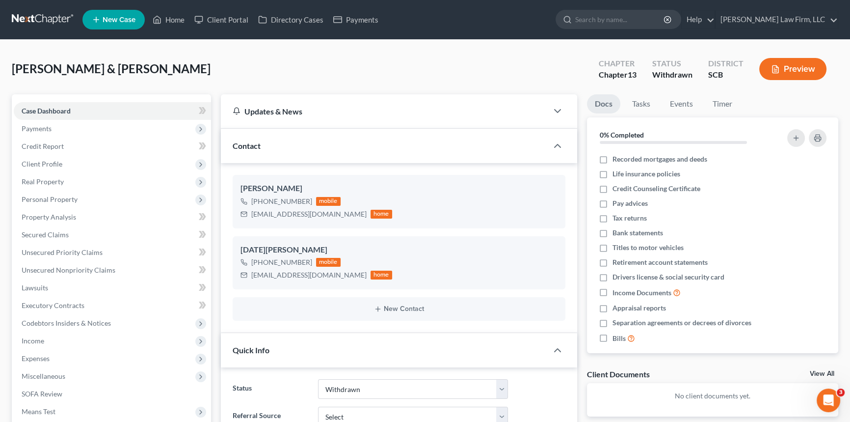
scroll to position [114, 0]
click at [167, 19] on link "Home" at bounding box center [169, 20] width 42 height 18
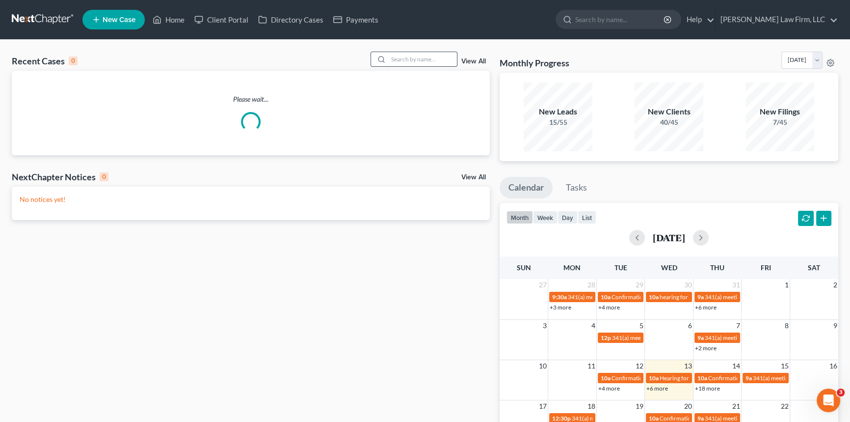
click at [399, 59] on input "search" at bounding box center [422, 59] width 69 height 14
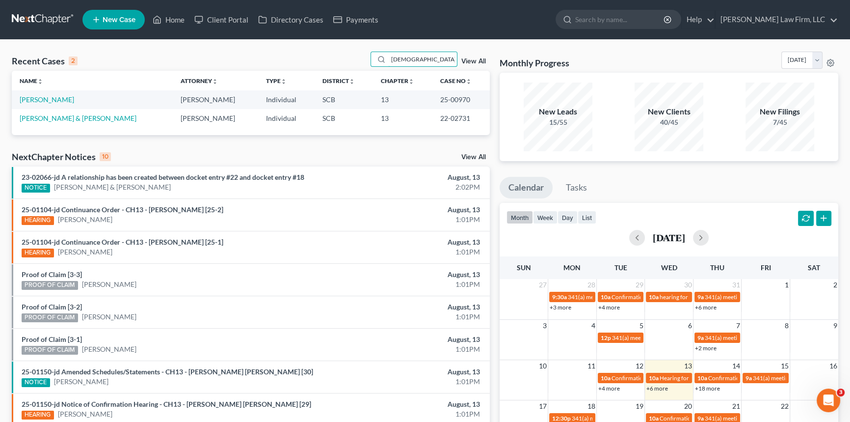
type input "[DEMOGRAPHIC_DATA]"
click at [108, 19] on span "New Case" at bounding box center [119, 19] width 33 height 7
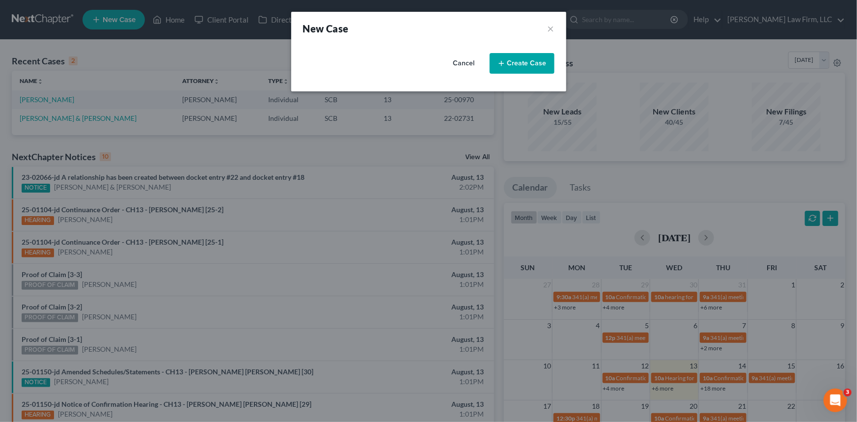
select select "72"
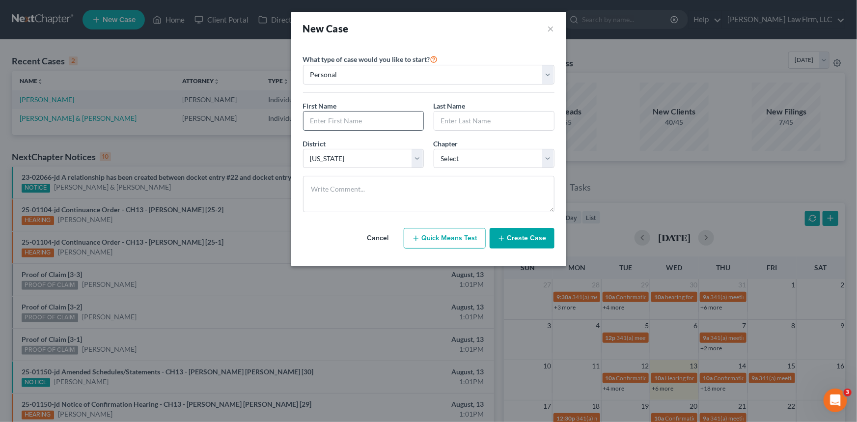
click at [312, 120] on input "text" at bounding box center [363, 120] width 120 height 19
click at [311, 118] on input "[DEMOGRAPHIC_DATA]" at bounding box center [363, 120] width 120 height 19
drag, startPoint x: 334, startPoint y: 119, endPoint x: 353, endPoint y: 118, distance: 19.6
click at [353, 119] on input "ChelseaChavis" at bounding box center [363, 120] width 120 height 19
type input "Chelsea"
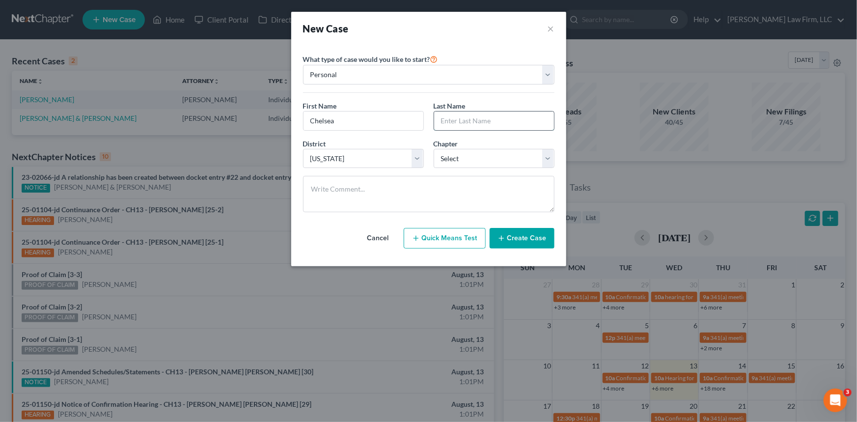
click at [448, 113] on input "text" at bounding box center [494, 120] width 120 height 19
type input "[DEMOGRAPHIC_DATA]"
click at [546, 158] on select "Select 7 11 12 13" at bounding box center [494, 159] width 121 height 20
select select "0"
click at [434, 149] on select "Select 7 11 12 13" at bounding box center [494, 159] width 121 height 20
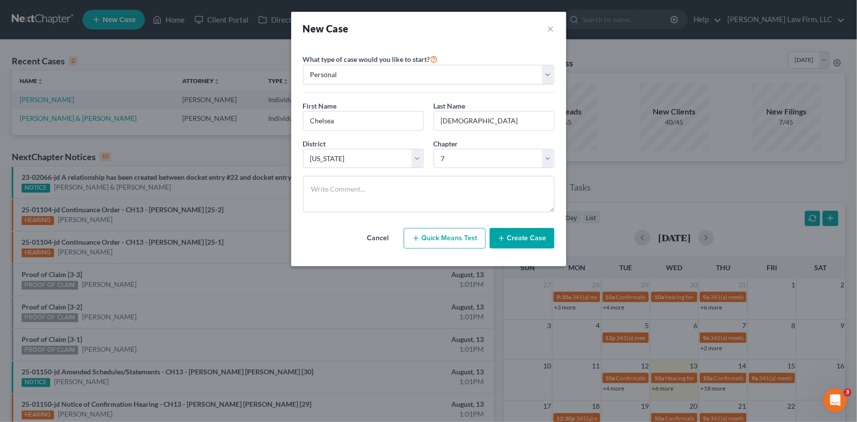
click at [520, 235] on button "Create Case" at bounding box center [521, 238] width 65 height 21
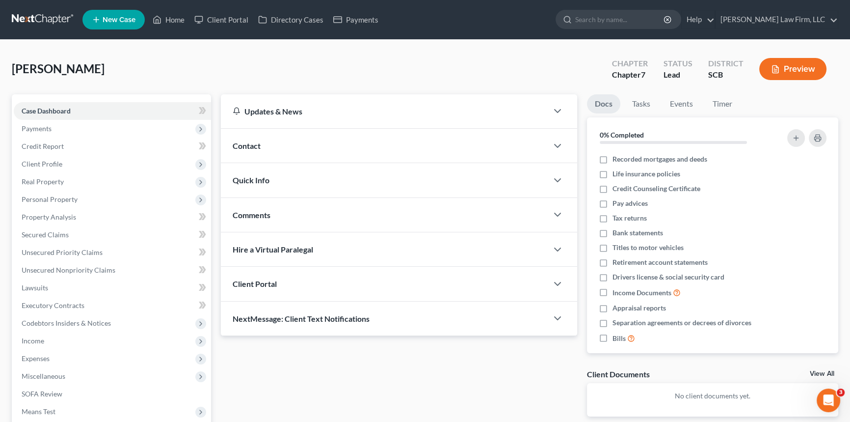
click at [247, 144] on span "Contact" at bounding box center [247, 145] width 28 height 9
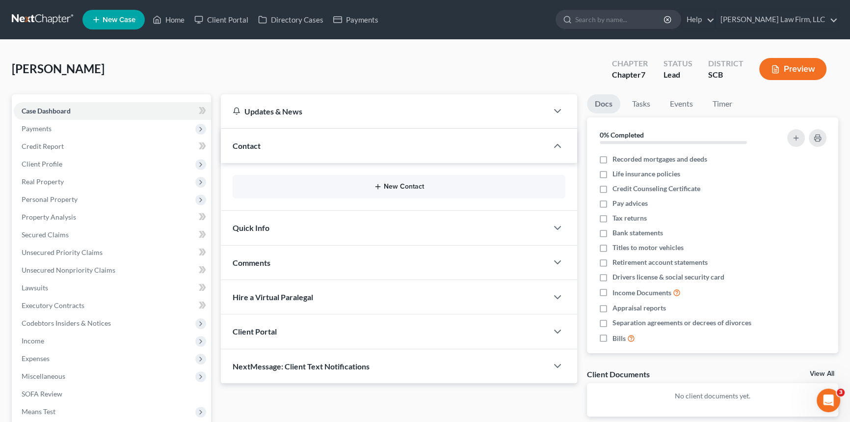
click at [408, 186] on button "New Contact" at bounding box center [399, 187] width 317 height 8
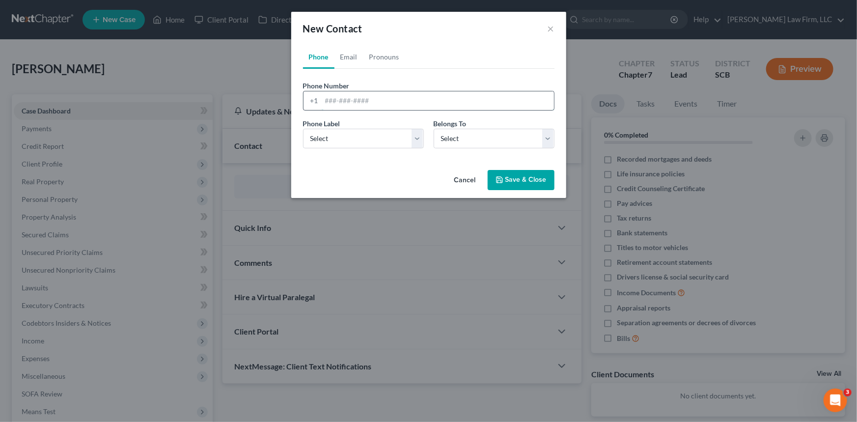
click at [324, 102] on input "tel" at bounding box center [438, 100] width 232 height 19
type input "[PHONE_NUMBER]"
click at [332, 137] on select "Select Mobile Home Work Other" at bounding box center [363, 139] width 121 height 20
select select "0"
click at [303, 129] on select "Select Mobile Home Work Other" at bounding box center [363, 139] width 121 height 20
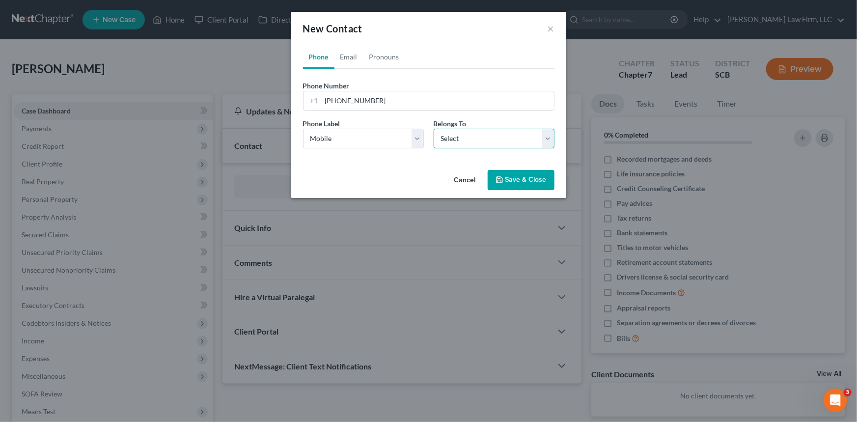
drag, startPoint x: 547, startPoint y: 134, endPoint x: 489, endPoint y: 147, distance: 58.8
click at [547, 134] on select "Select Client Other" at bounding box center [494, 139] width 121 height 20
select select "0"
click at [434, 129] on select "Select Client Other" at bounding box center [494, 139] width 121 height 20
drag, startPoint x: 350, startPoint y: 54, endPoint x: 334, endPoint y: 90, distance: 39.6
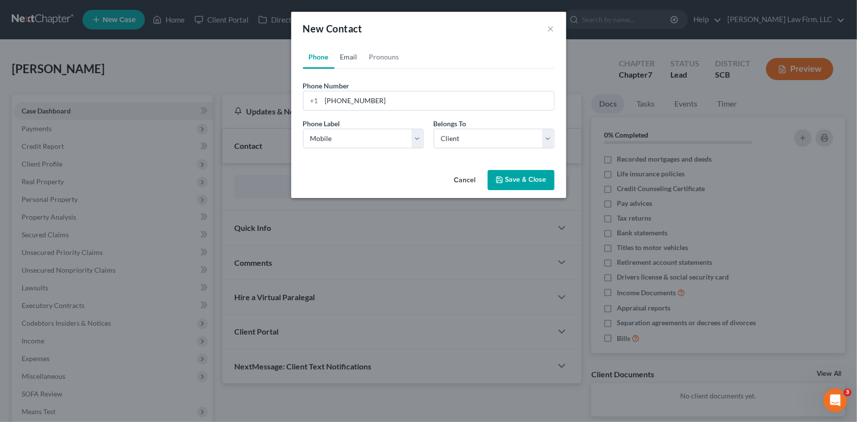
click at [350, 55] on link "Email" at bounding box center [348, 57] width 29 height 24
click at [327, 104] on input "email" at bounding box center [438, 100] width 232 height 19
type input "[EMAIL_ADDRESS][DOMAIN_NAME]"
drag, startPoint x: 381, startPoint y: 135, endPoint x: 367, endPoint y: 147, distance: 18.5
click at [381, 135] on select "Select Home Work Other" at bounding box center [363, 139] width 121 height 20
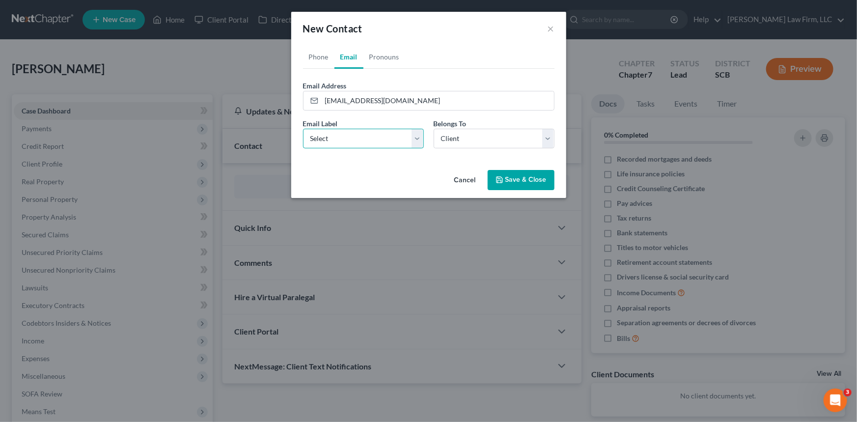
select select "0"
click at [303, 129] on select "Select Home Work Other" at bounding box center [363, 139] width 121 height 20
click at [543, 177] on button "Save & Close" at bounding box center [521, 180] width 67 height 21
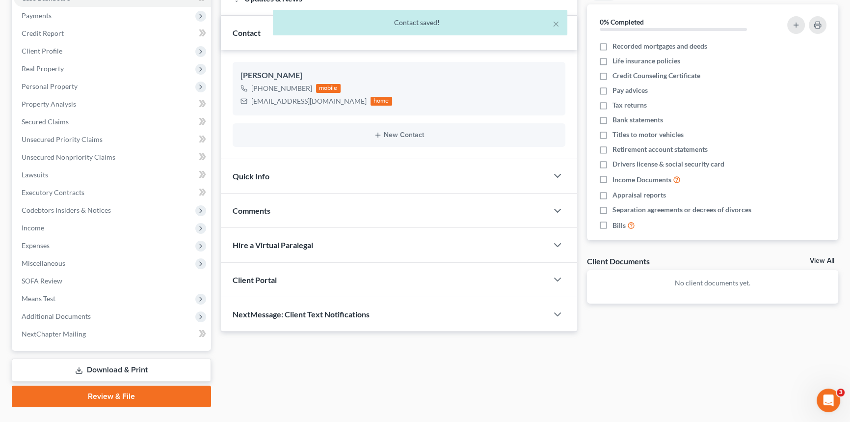
scroll to position [134, 0]
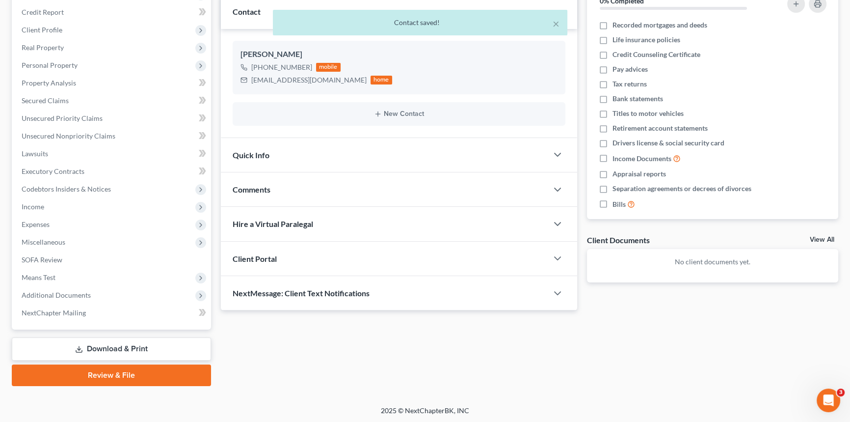
click at [261, 256] on span "Client Portal" at bounding box center [255, 258] width 44 height 9
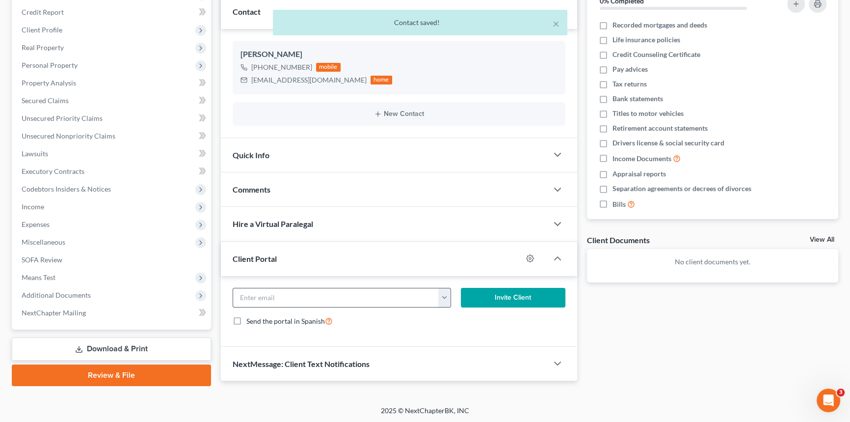
click at [259, 293] on input "email" at bounding box center [336, 297] width 206 height 19
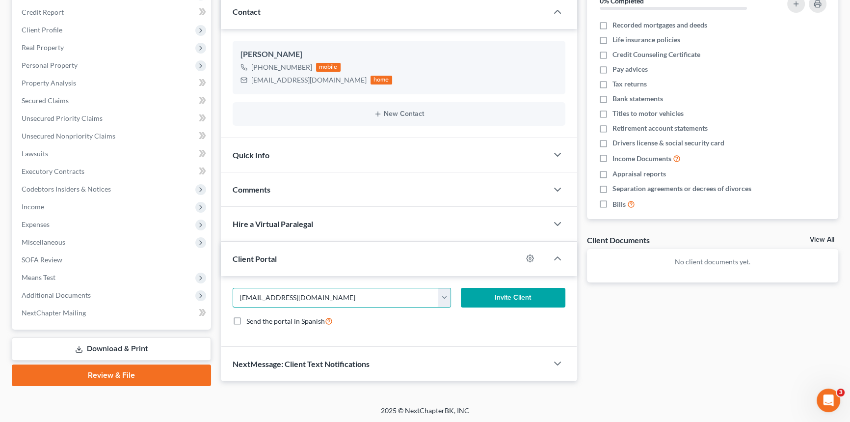
type input "[EMAIL_ADDRESS][DOMAIN_NAME]"
click at [501, 292] on button "Invite Client" at bounding box center [513, 298] width 105 height 20
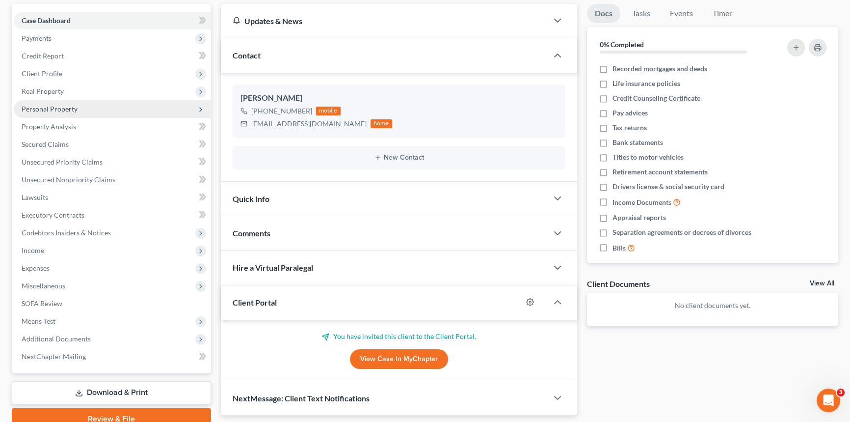
scroll to position [0, 0]
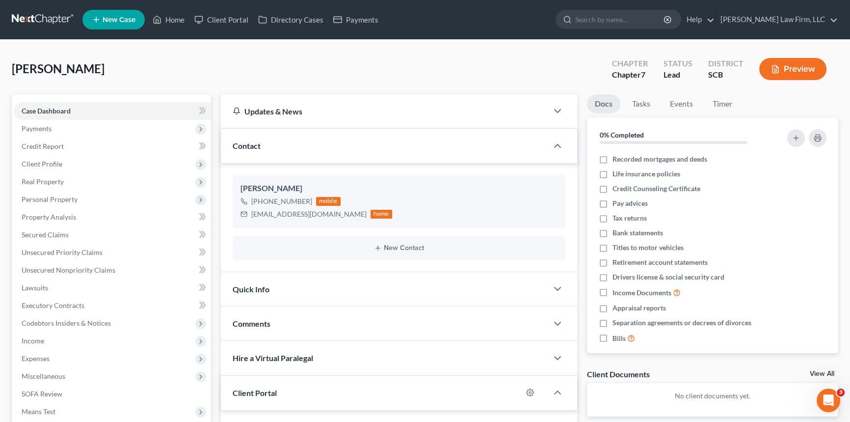
click at [254, 284] on span "Quick Info" at bounding box center [251, 288] width 37 height 9
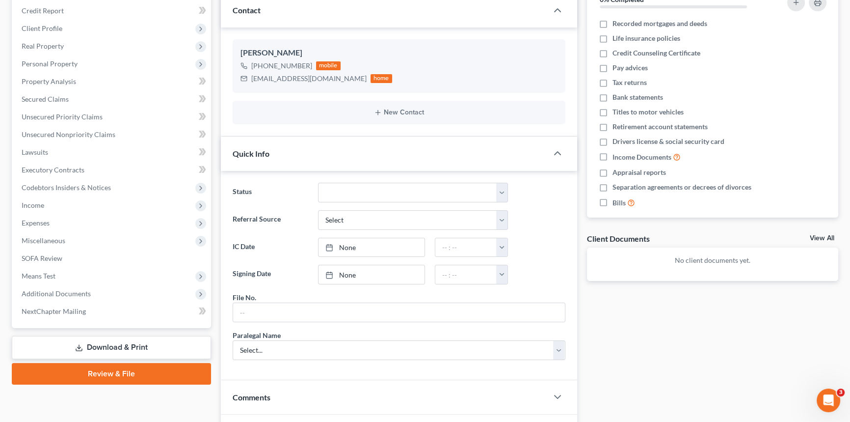
scroll to position [134, 0]
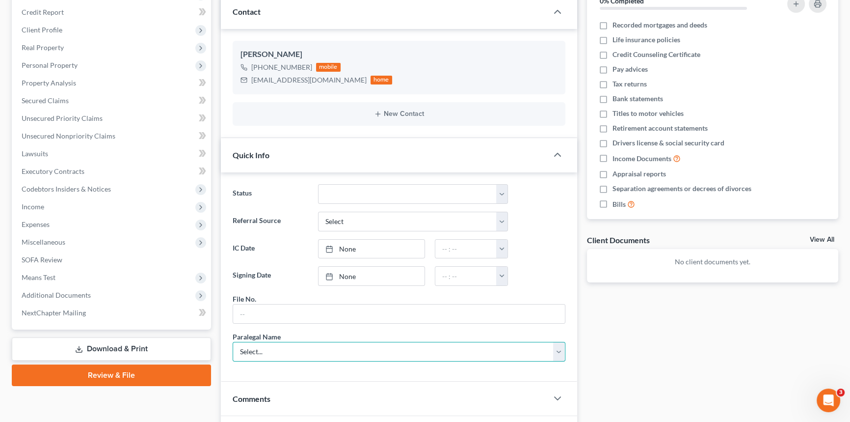
click at [257, 349] on select "Select... [PERSON_NAME] [PERSON_NAME] [PERSON_NAME] [PERSON_NAME]" at bounding box center [399, 352] width 333 height 20
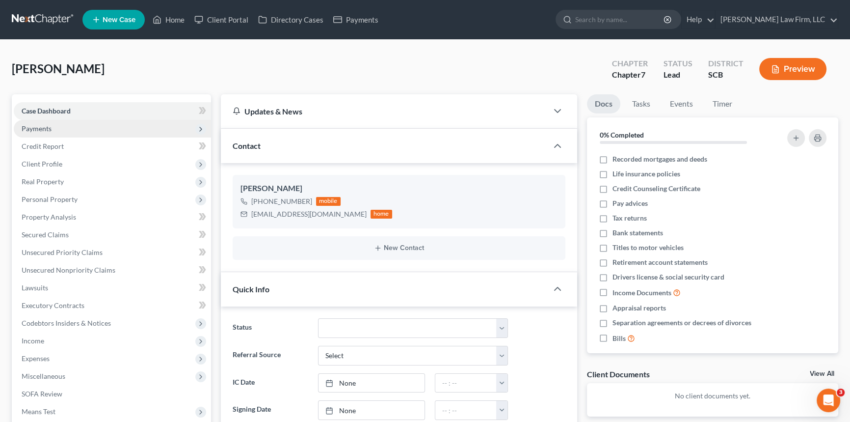
scroll to position [0, 0]
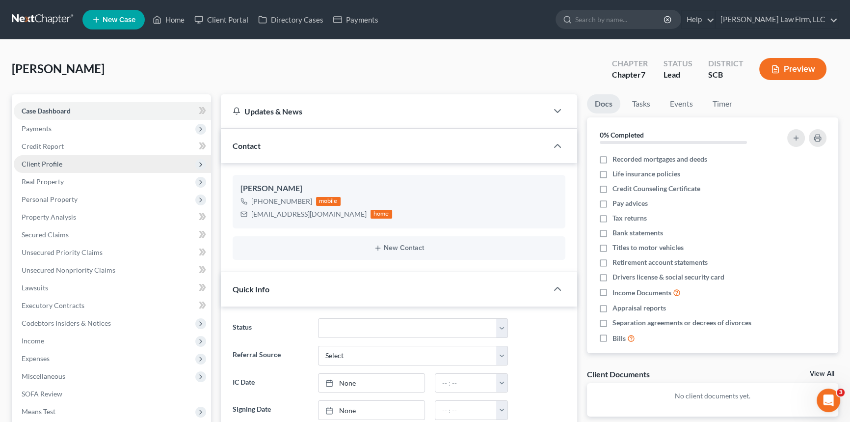
click at [39, 162] on span "Client Profile" at bounding box center [42, 164] width 41 height 8
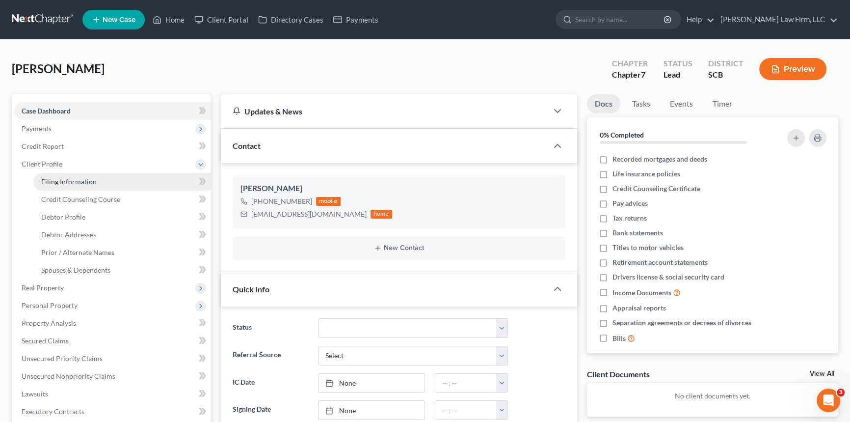
click at [56, 180] on span "Filing Information" at bounding box center [68, 181] width 55 height 8
select select "1"
select select "0"
select select "72"
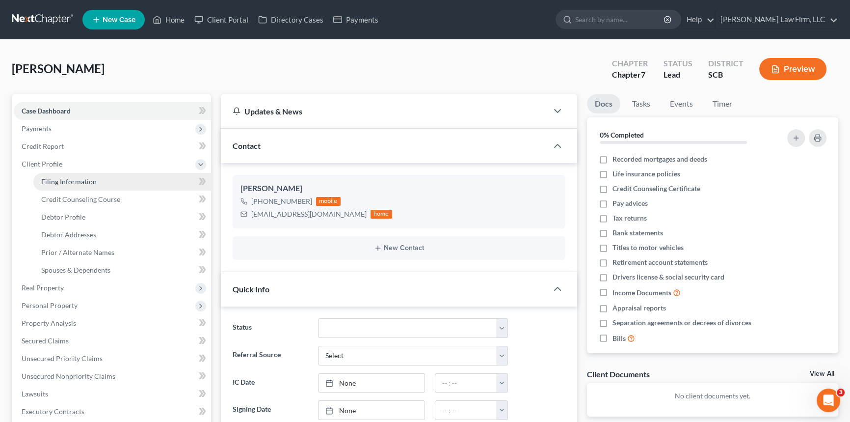
select select "42"
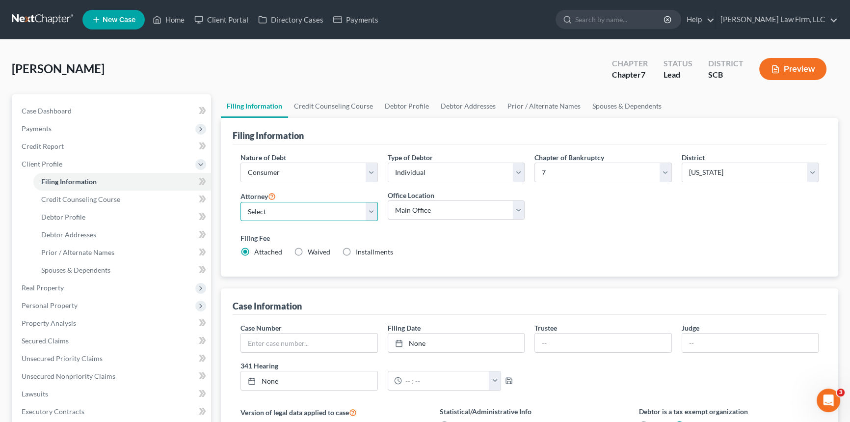
click at [373, 208] on select "Select [PERSON_NAME] - SCB [PERSON_NAME] - SCB" at bounding box center [309, 212] width 137 height 20
select select "0"
click at [241, 202] on select "Select [PERSON_NAME] - SCB [PERSON_NAME] - SCB" at bounding box center [309, 212] width 137 height 20
click at [54, 213] on span "Debtor Profile" at bounding box center [63, 217] width 44 height 8
select select "0"
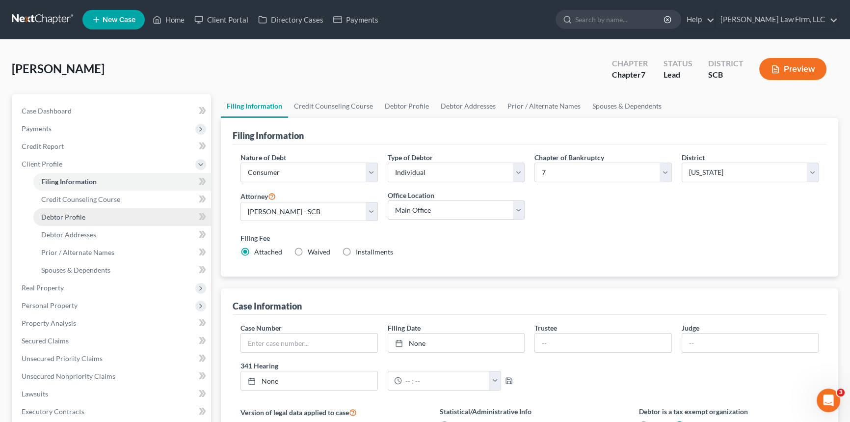
select select "0"
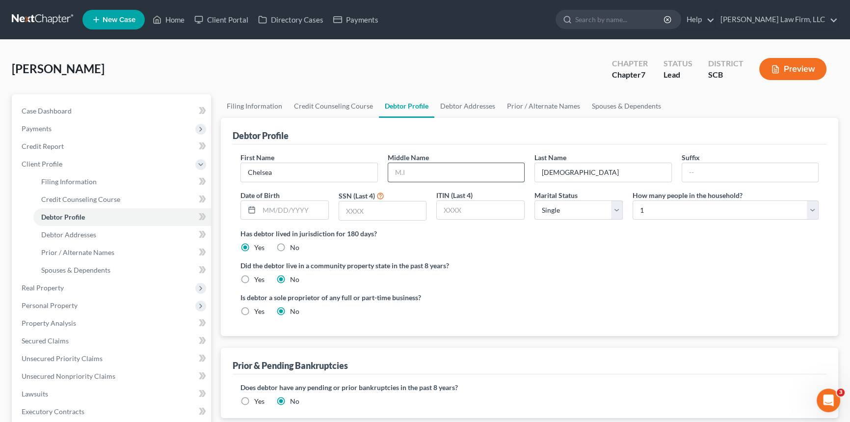
click at [399, 175] on input "text" at bounding box center [456, 172] width 136 height 19
type input "[PERSON_NAME]"
click at [60, 231] on span "Debtor Addresses" at bounding box center [68, 234] width 55 height 8
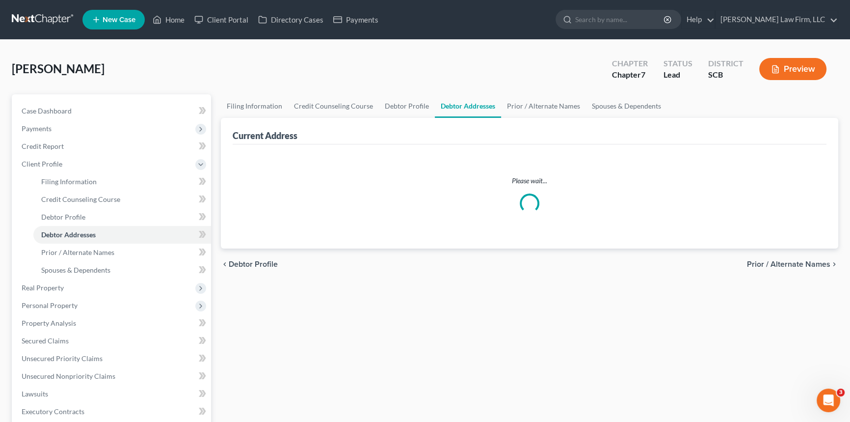
select select "0"
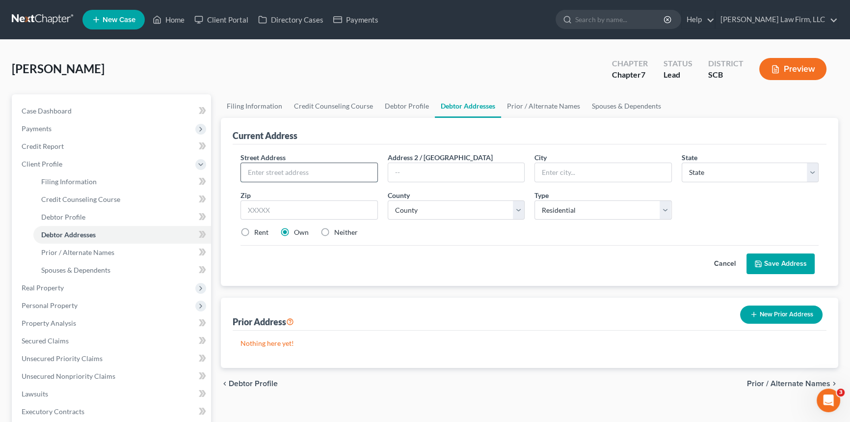
click at [254, 167] on input "text" at bounding box center [309, 172] width 136 height 19
type input "[STREET_ADDRESS][PERSON_NAME]"
click at [562, 173] on input "text" at bounding box center [603, 172] width 136 height 19
type input "Columbia"
select select "42"
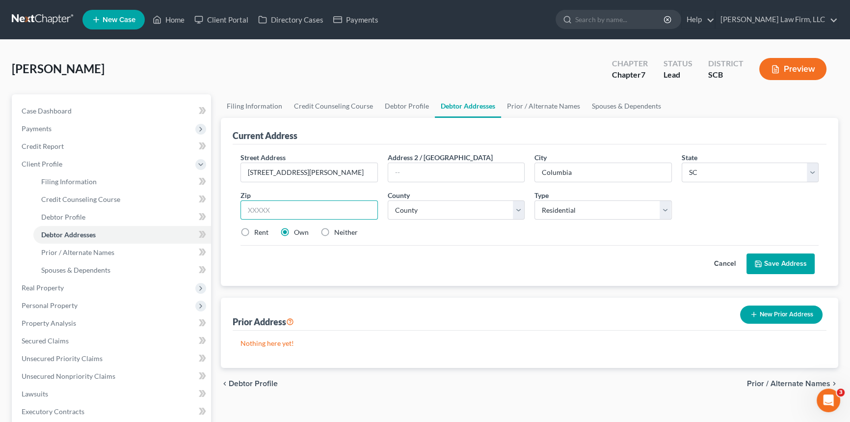
click at [269, 209] on input "text" at bounding box center [309, 210] width 137 height 20
type input "29229"
click at [408, 209] on select "County [GEOGRAPHIC_DATA] [GEOGRAPHIC_DATA] [GEOGRAPHIC_DATA] [GEOGRAPHIC_DATA] …" at bounding box center [456, 210] width 137 height 20
select select "39"
click at [388, 200] on select "County [GEOGRAPHIC_DATA] [GEOGRAPHIC_DATA] [GEOGRAPHIC_DATA] [GEOGRAPHIC_DATA] …" at bounding box center [456, 210] width 137 height 20
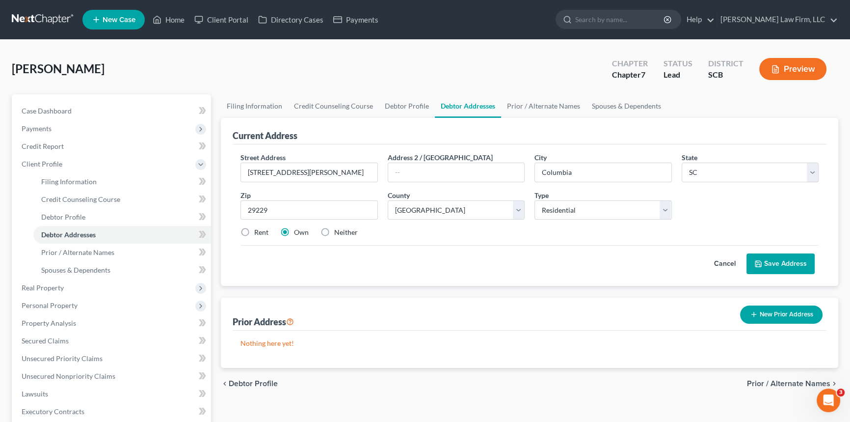
click at [775, 258] on button "Save Address" at bounding box center [781, 263] width 68 height 21
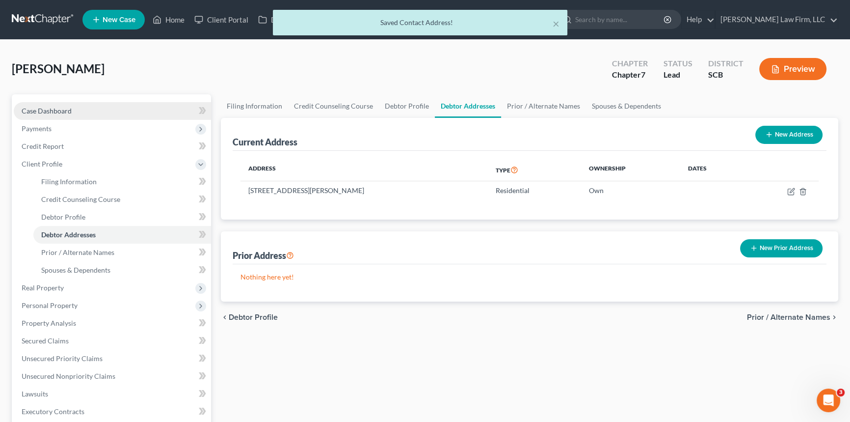
click at [46, 107] on span "Case Dashboard" at bounding box center [47, 111] width 50 height 8
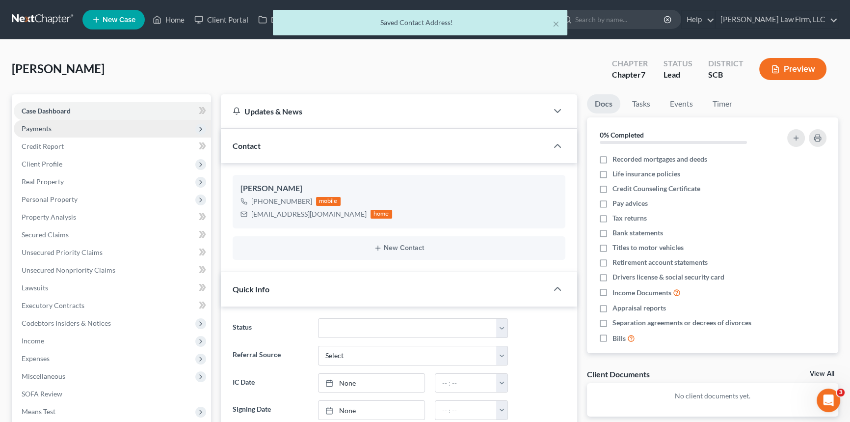
drag, startPoint x: 36, startPoint y: 123, endPoint x: 54, endPoint y: 131, distance: 19.3
click at [36, 123] on span "Payments" at bounding box center [112, 129] width 197 height 18
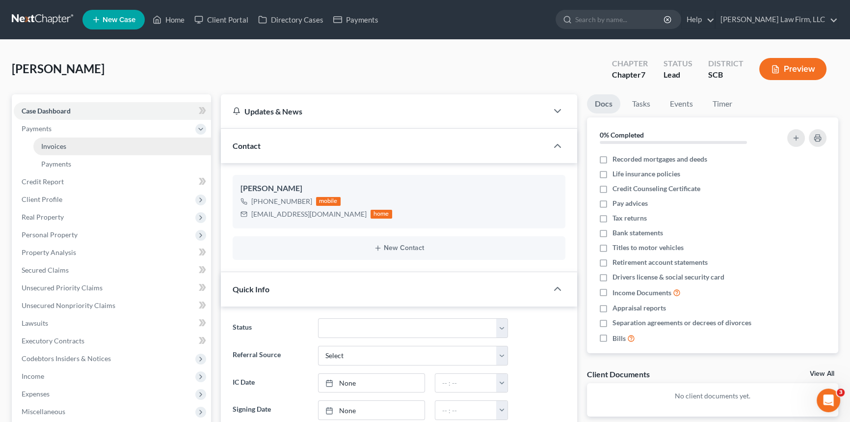
click at [59, 145] on span "Invoices" at bounding box center [53, 146] width 25 height 8
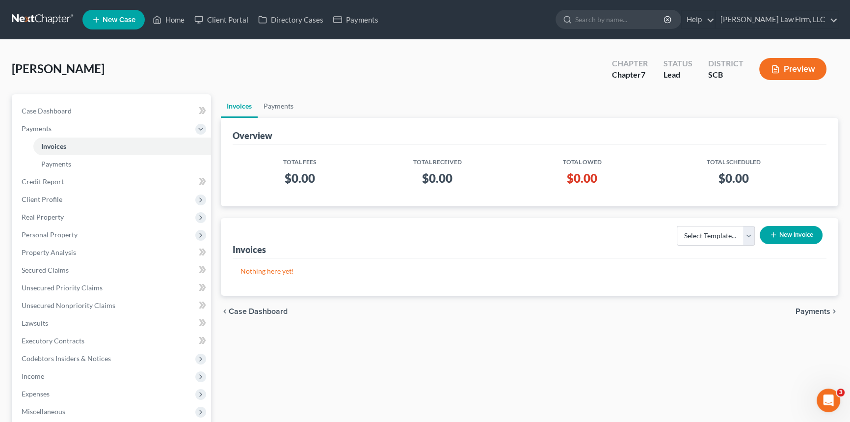
click at [783, 231] on button "New Invoice" at bounding box center [791, 235] width 63 height 18
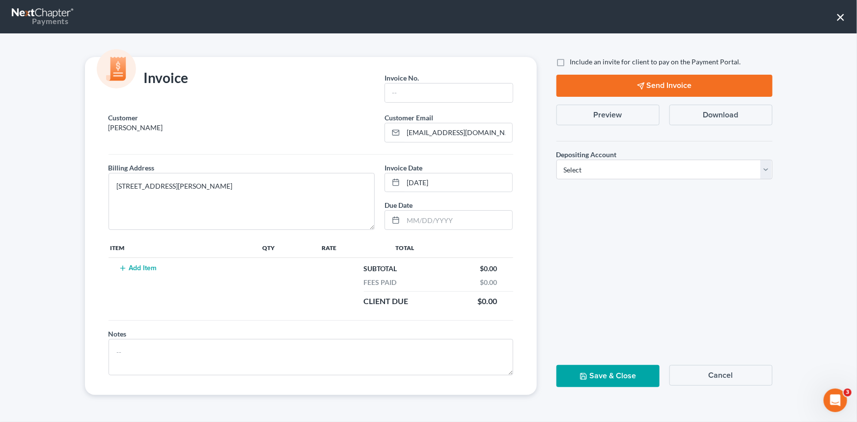
click at [717, 371] on button "Cancel" at bounding box center [720, 375] width 103 height 21
